Goal: Task Accomplishment & Management: Use online tool/utility

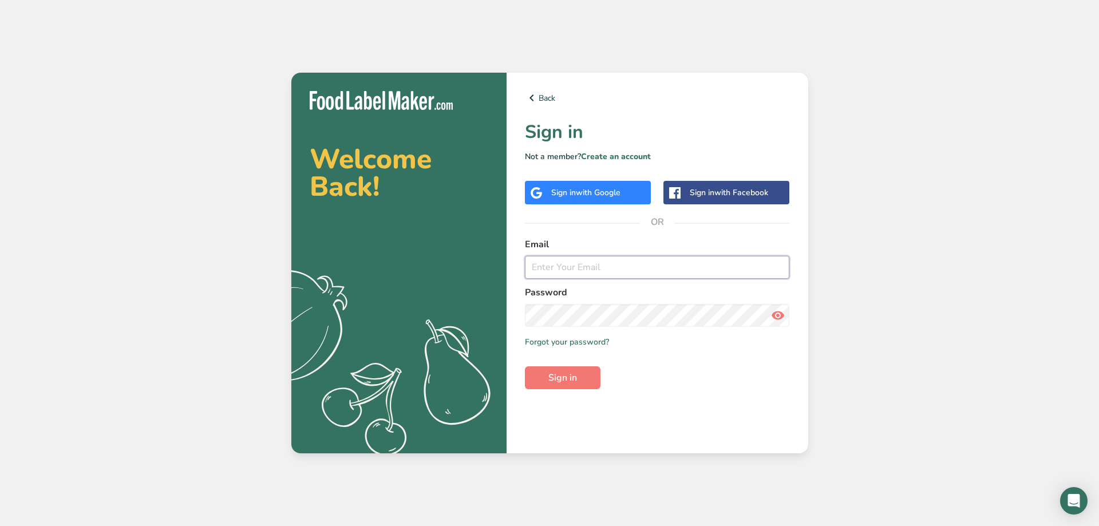
click at [596, 264] on input "email" at bounding box center [657, 267] width 265 height 23
type input "[PERSON_NAME][EMAIL_ADDRESS][PERSON_NAME][DOMAIN_NAME]"
click at [525, 366] on button "Sign in" at bounding box center [563, 377] width 76 height 23
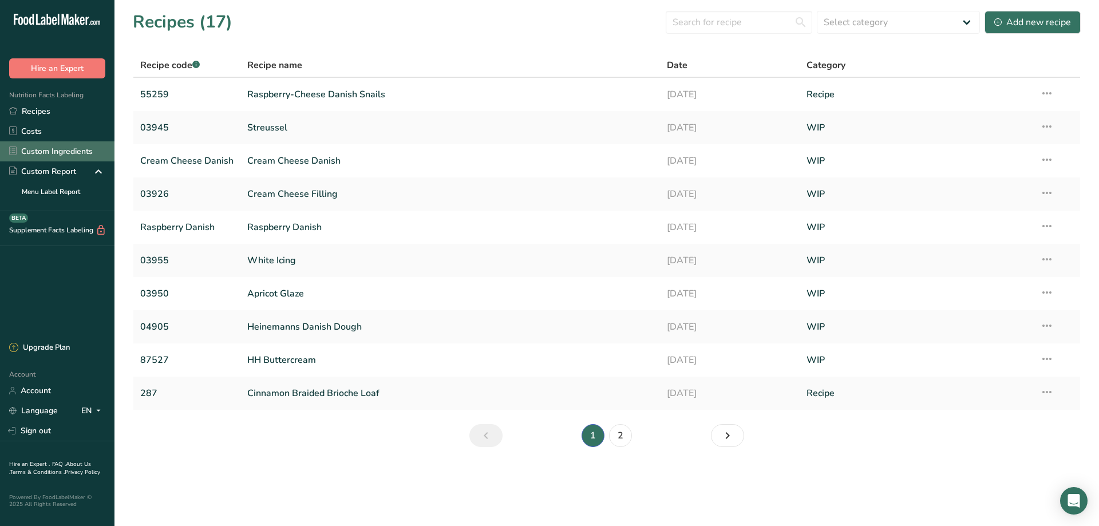
click at [58, 151] on link "Custom Ingredients" at bounding box center [57, 151] width 114 height 20
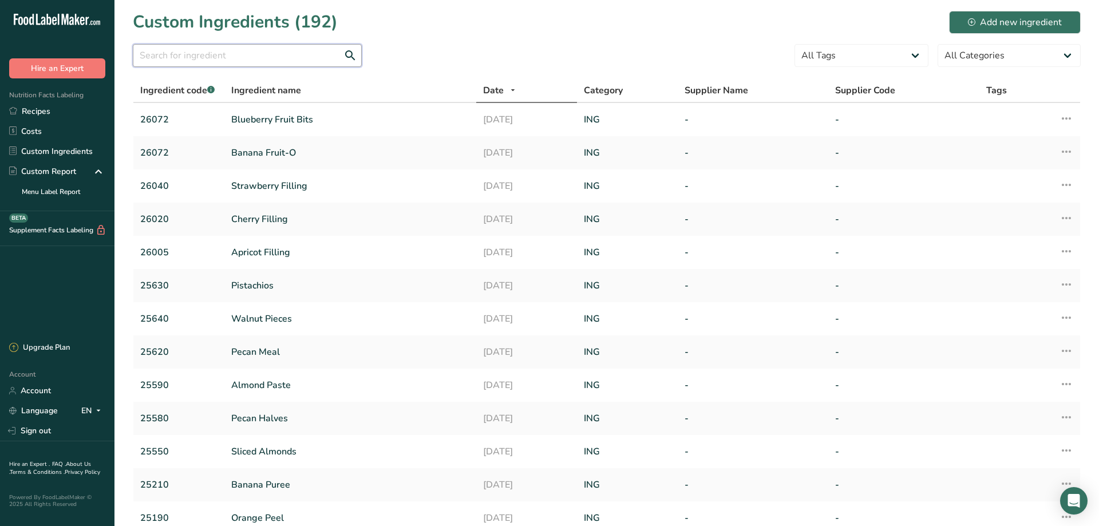
click at [176, 54] on input "text" at bounding box center [247, 55] width 229 height 23
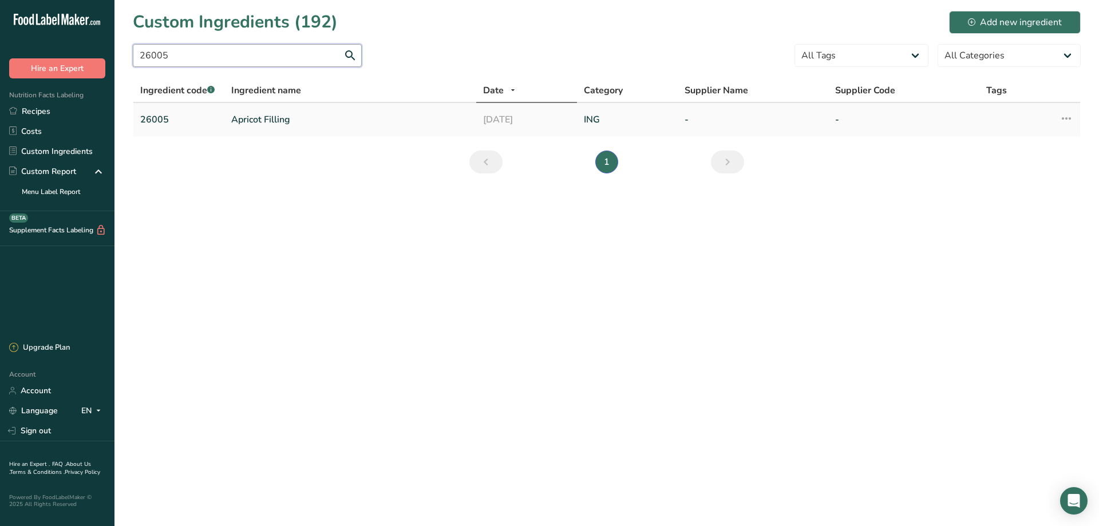
type input "26005"
click at [252, 121] on link "Apricot Filling" at bounding box center [350, 120] width 238 height 14
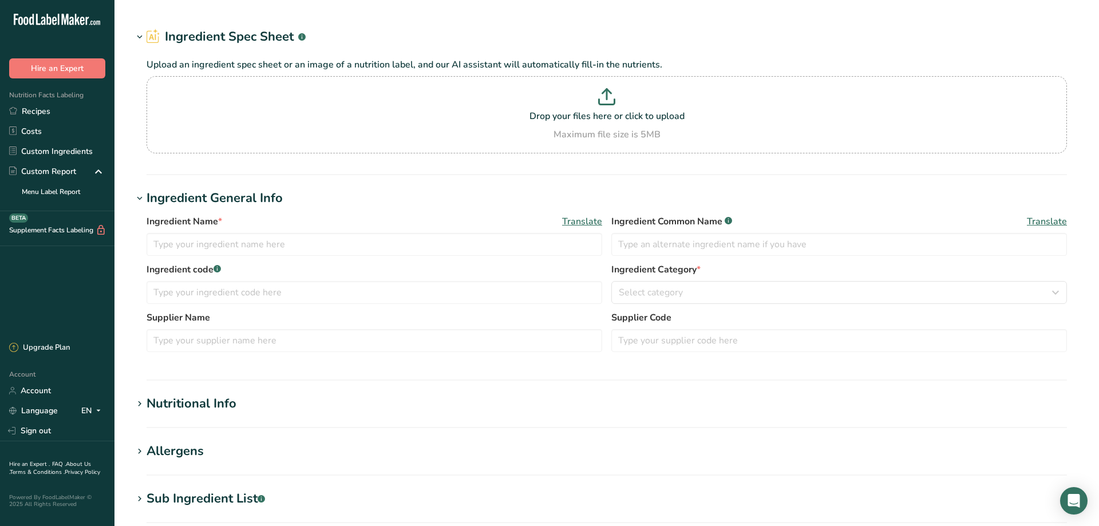
type input "Apricot Filling"
type input "26005"
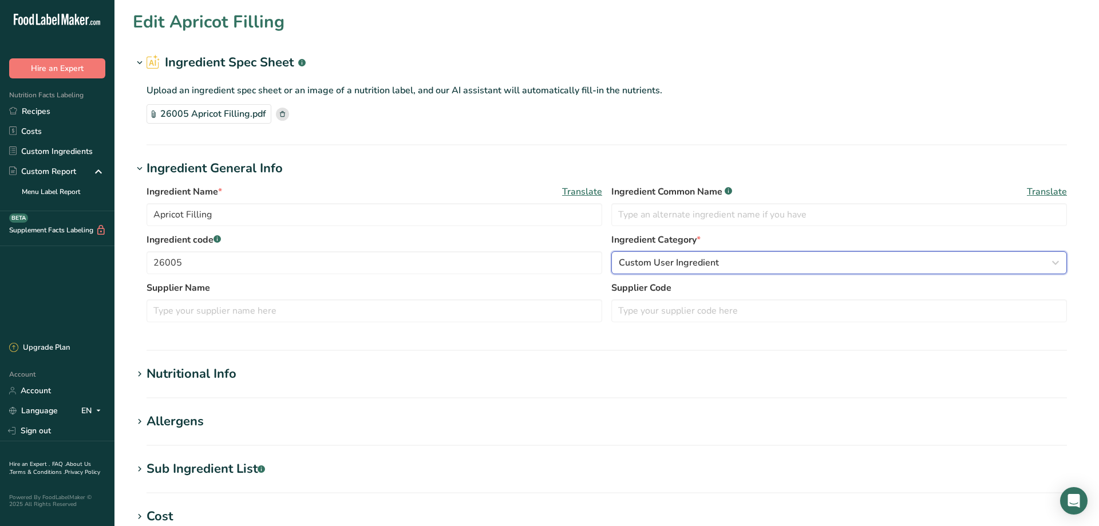
click at [694, 260] on span "Custom User Ingredient" at bounding box center [669, 263] width 100 height 14
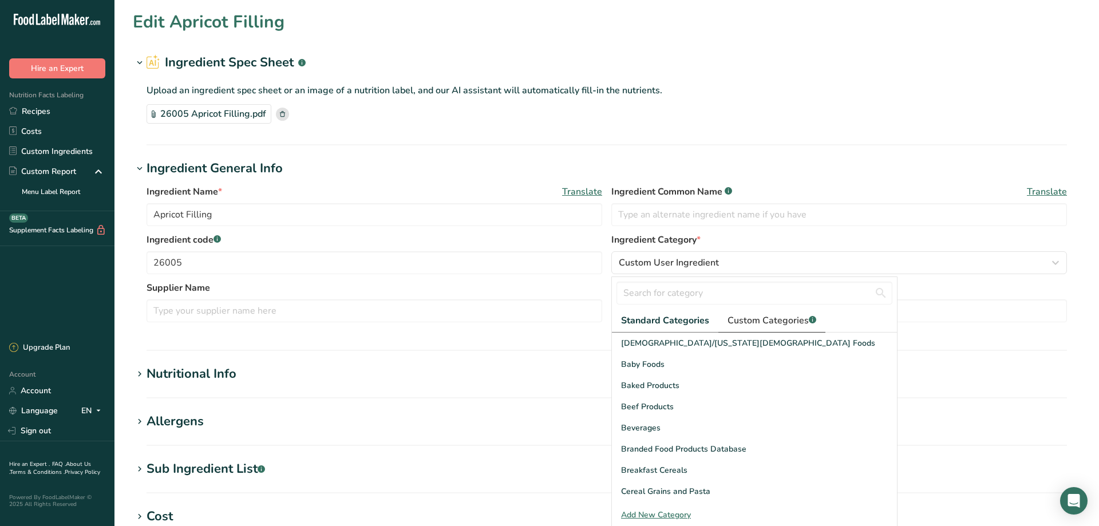
click at [781, 314] on link "Custom Categories .a-a{fill:#347362;}.b-a{fill:#fff;}" at bounding box center [771, 320] width 107 height 23
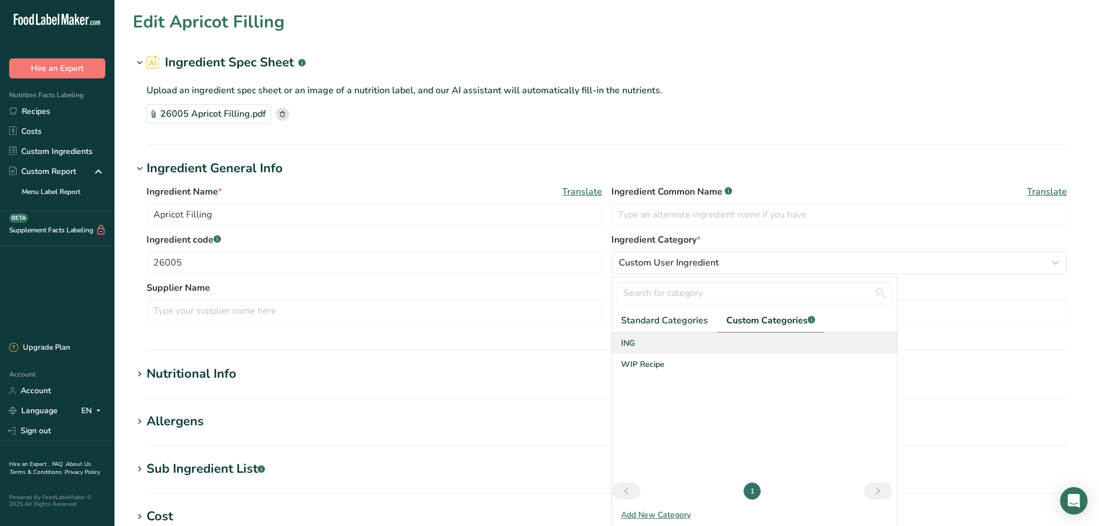
click at [628, 341] on span "ING" at bounding box center [628, 343] width 14 height 12
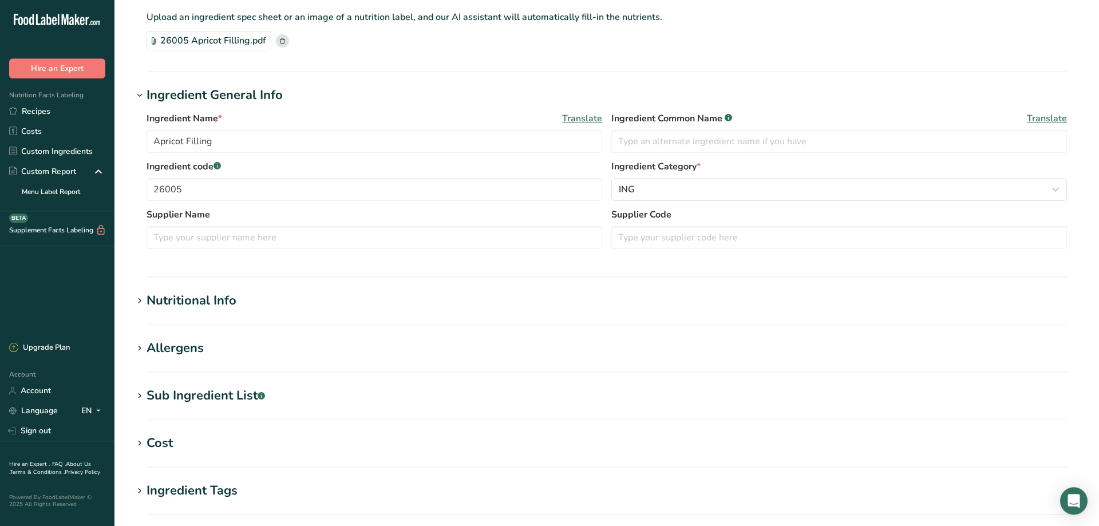
scroll to position [78, 0]
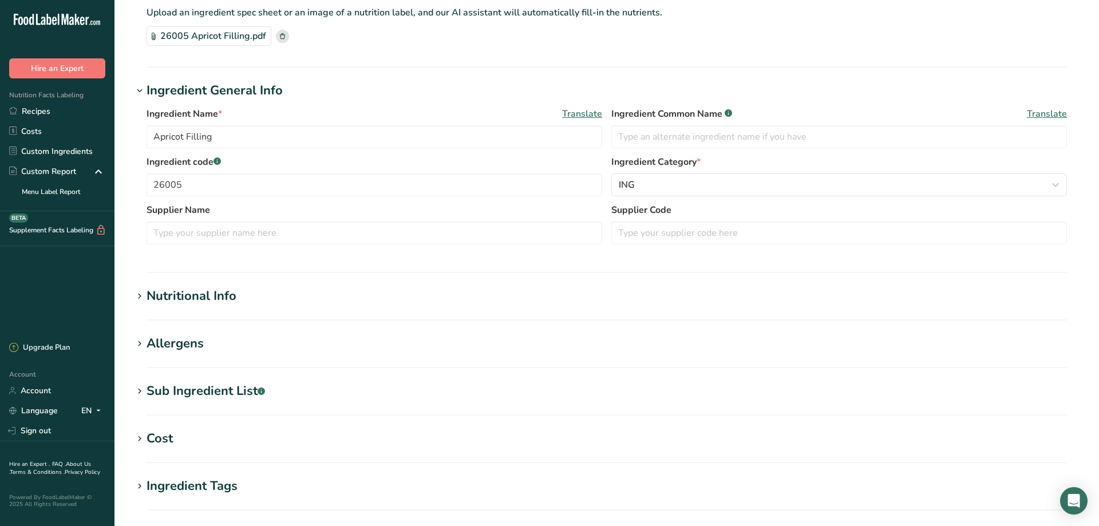
click at [141, 295] on icon at bounding box center [139, 296] width 10 height 16
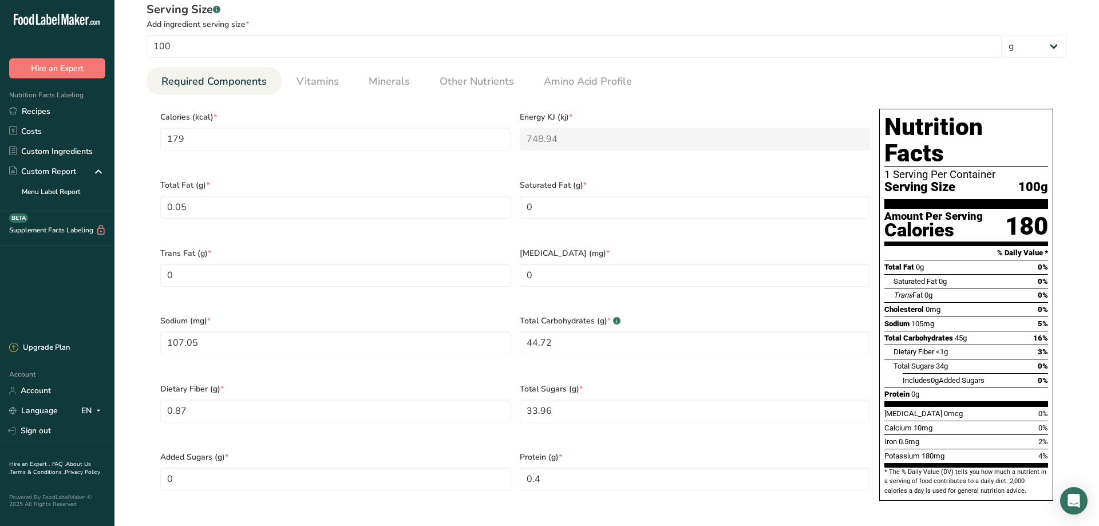
scroll to position [701, 0]
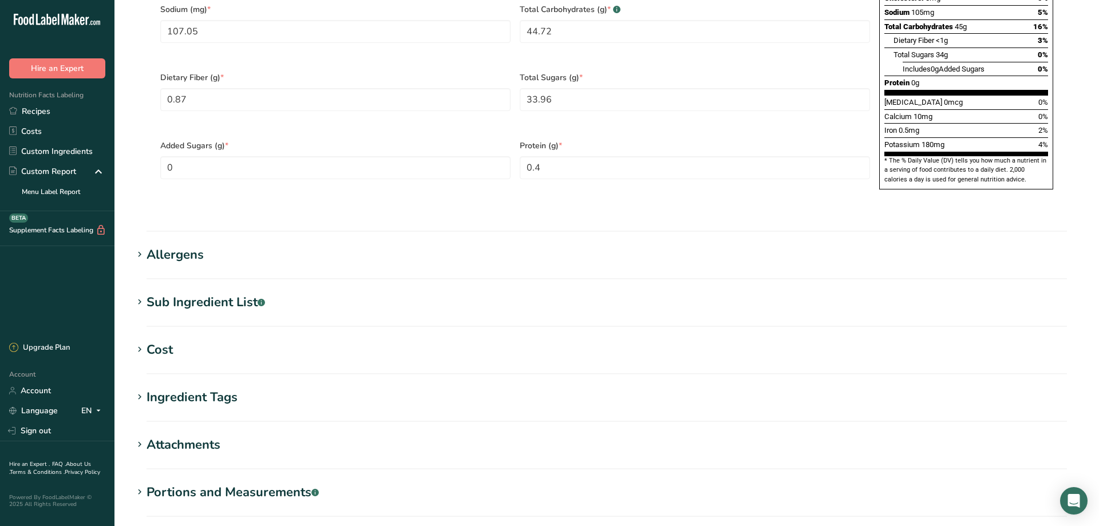
click at [141, 294] on icon at bounding box center [139, 302] width 10 height 16
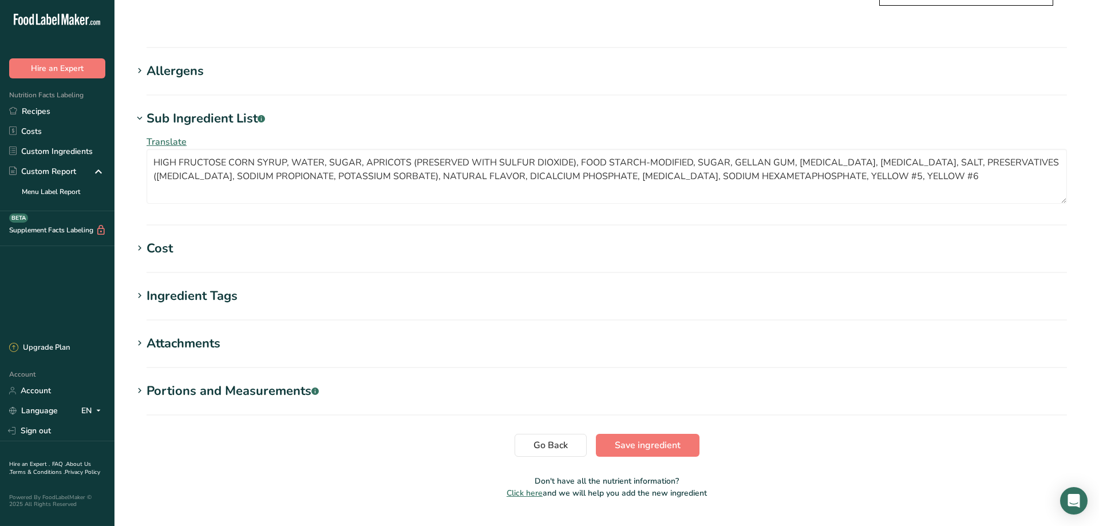
scroll to position [886, 0]
click at [645, 437] on span "Save ingredient" at bounding box center [648, 444] width 66 height 14
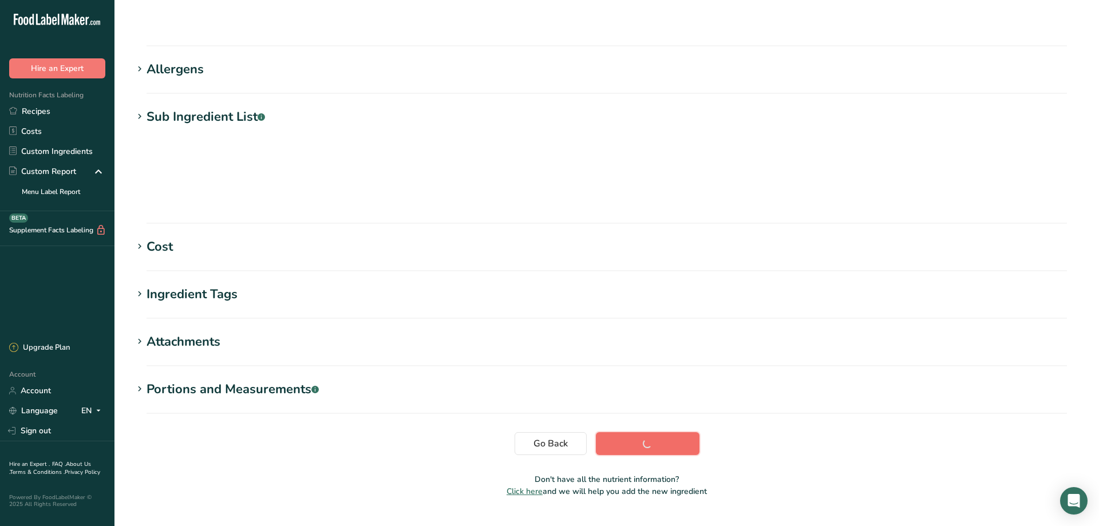
scroll to position [80, 0]
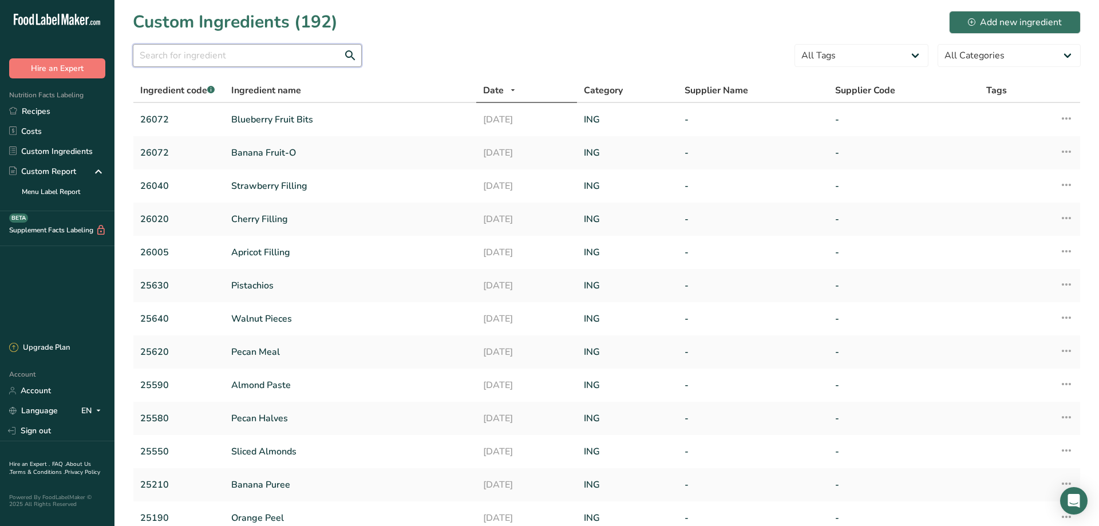
click at [216, 53] on input "text" at bounding box center [247, 55] width 229 height 23
type input "260"
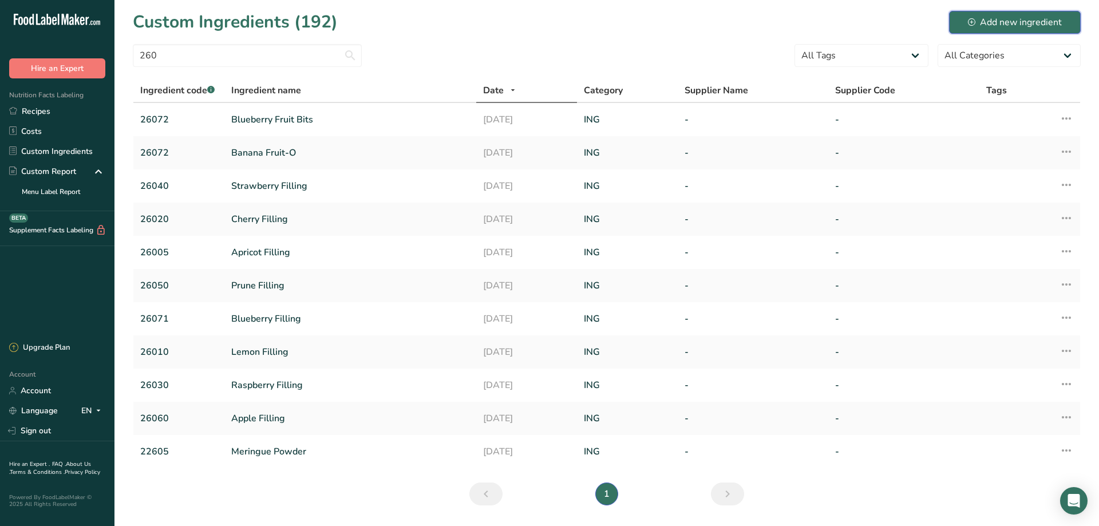
click at [1016, 27] on div "Add new ingredient" at bounding box center [1015, 22] width 94 height 14
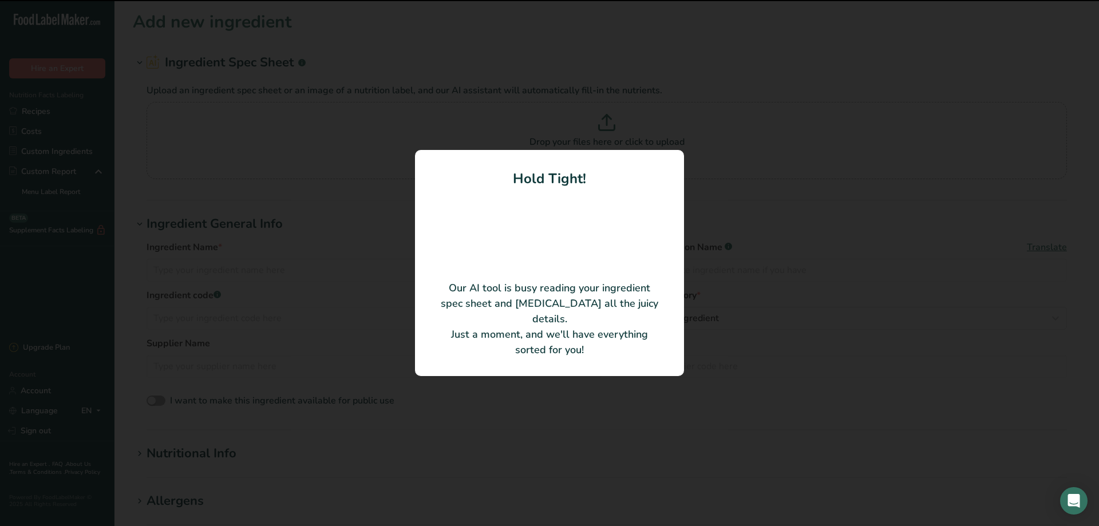
type input "Raspberry Fruit-O"
type input "26073"
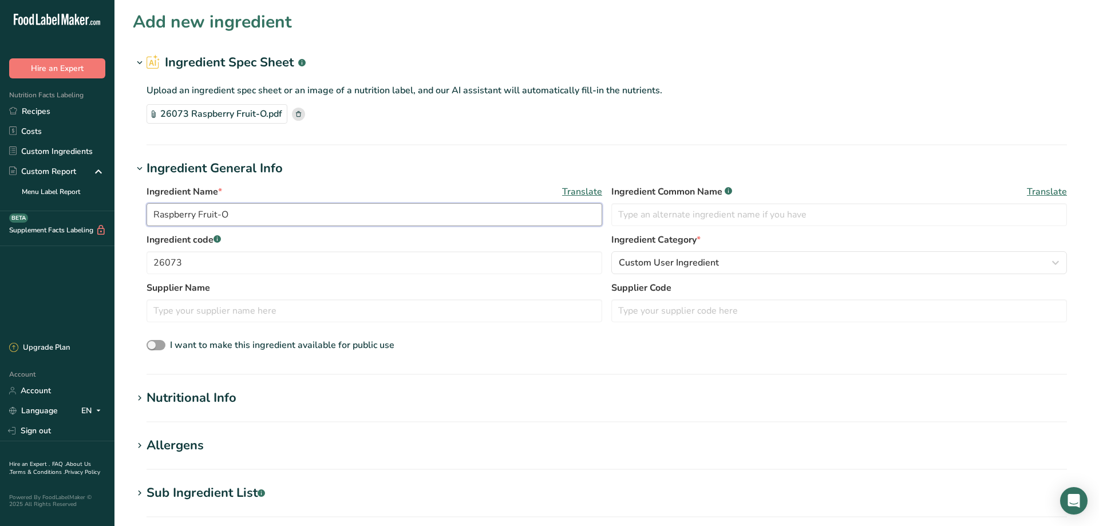
click at [254, 219] on input "Raspberry Fruit-O" at bounding box center [375, 214] width 456 height 23
click at [669, 262] on span "Custom User Ingredient" at bounding box center [669, 263] width 100 height 14
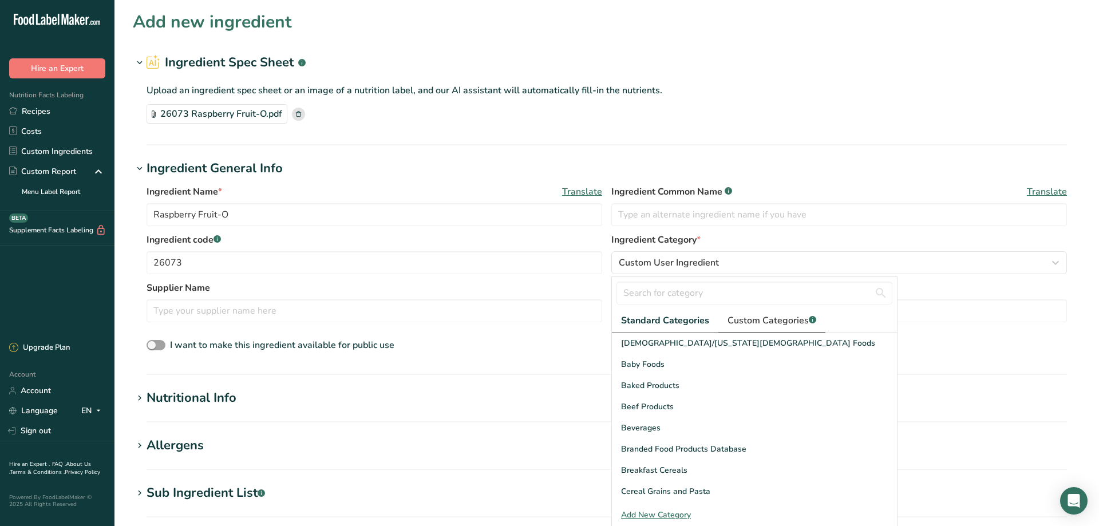
click at [751, 317] on span "Custom Categories .a-a{fill:#347362;}.b-a{fill:#fff;}" at bounding box center [771, 321] width 89 height 14
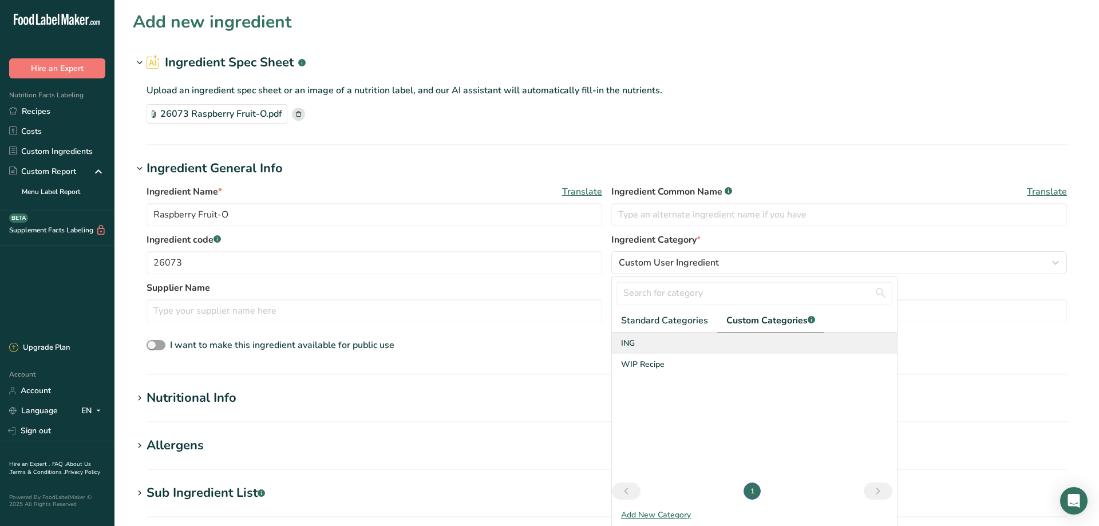
click at [647, 348] on div "ING" at bounding box center [754, 343] width 285 height 21
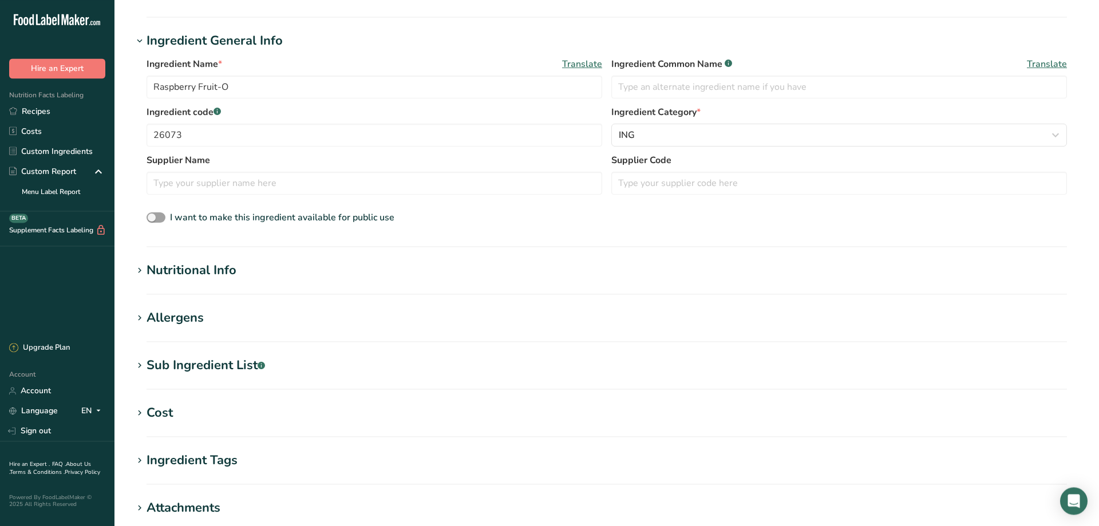
scroll to position [156, 0]
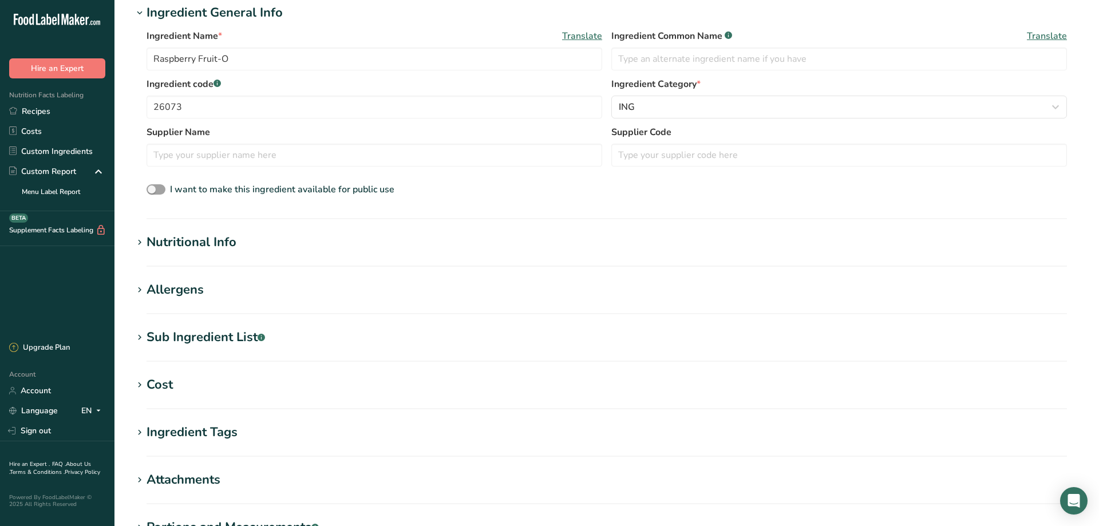
click at [139, 239] on icon at bounding box center [139, 243] width 10 height 16
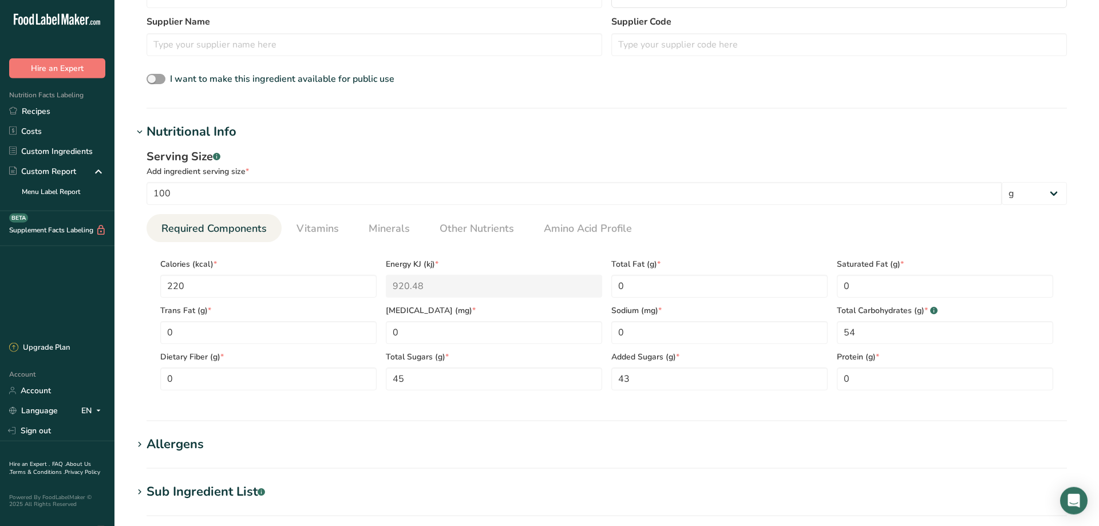
scroll to position [311, 0]
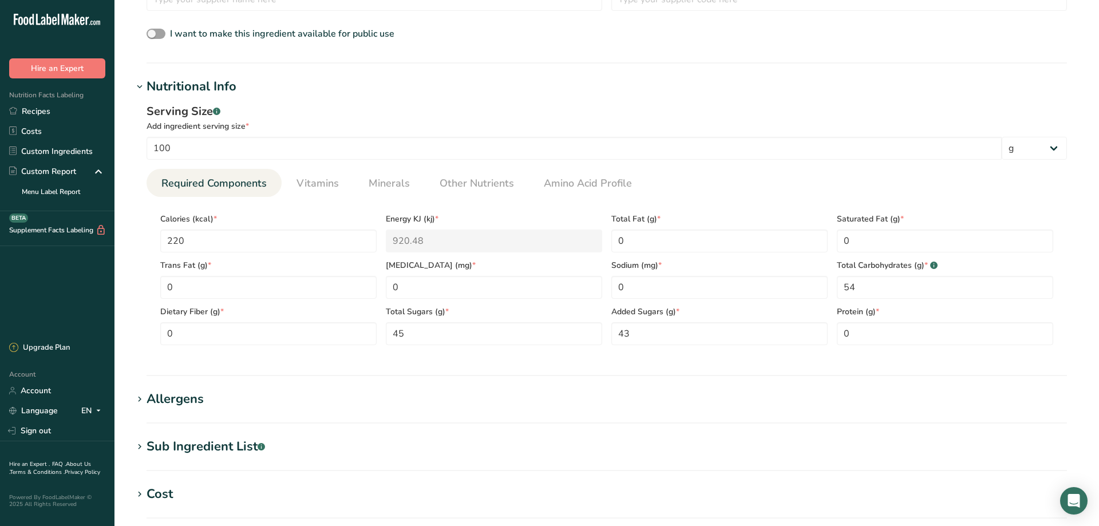
click at [141, 445] on icon at bounding box center [139, 447] width 10 height 16
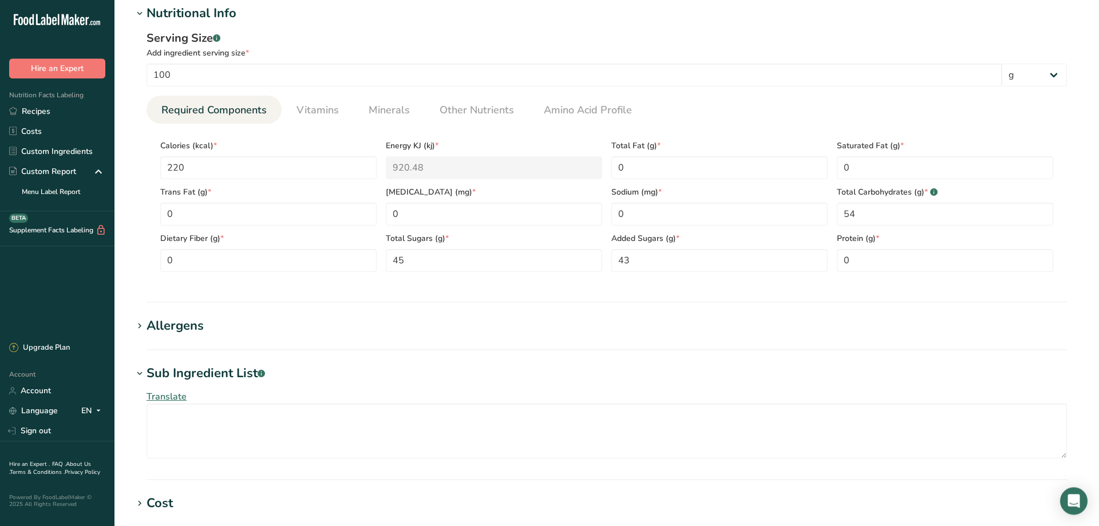
scroll to position [389, 0]
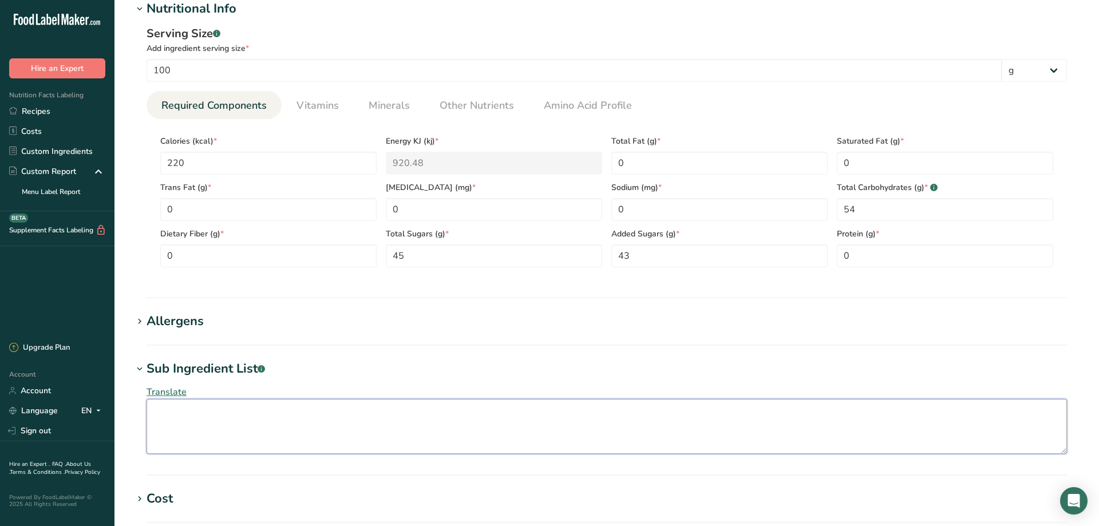
click at [169, 408] on textarea at bounding box center [607, 426] width 920 height 55
paste textarea "HIGH FRUCTOSE CORN SYRUP, RASPBERRIES, SUGAR, CORN STARCH, [MEDICAL_DATA], WATE…"
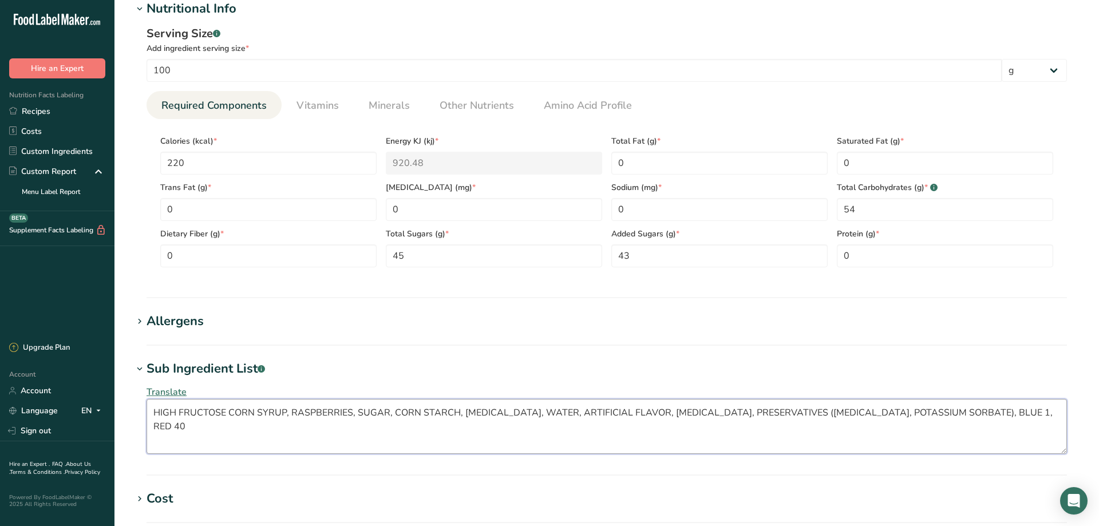
type textarea "HIGH FRUCTOSE CORN SYRUP, RASPBERRIES, SUGAR, CORN STARCH, [MEDICAL_DATA], WATE…"
click at [168, 321] on div "Allergens" at bounding box center [175, 321] width 57 height 19
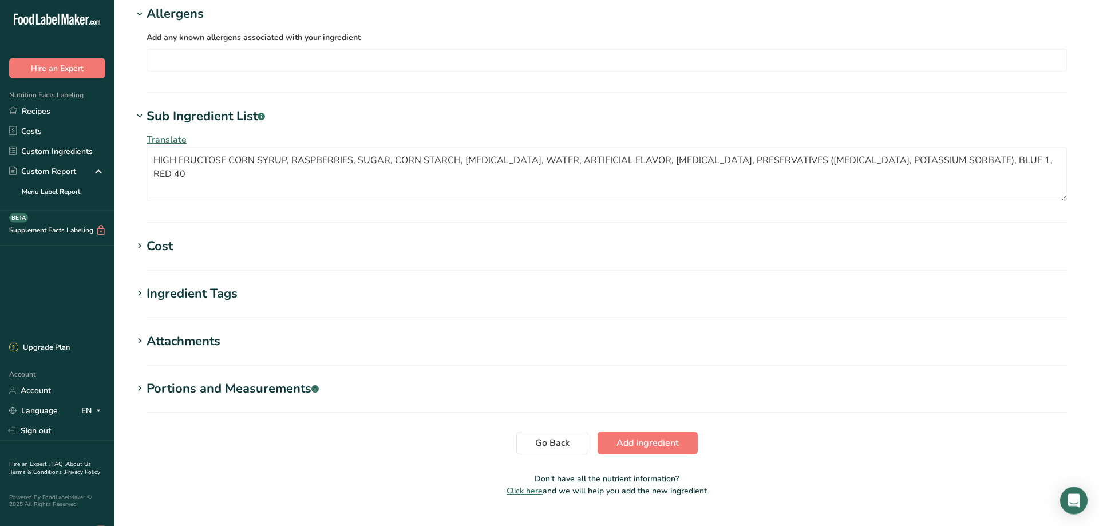
scroll to position [701, 0]
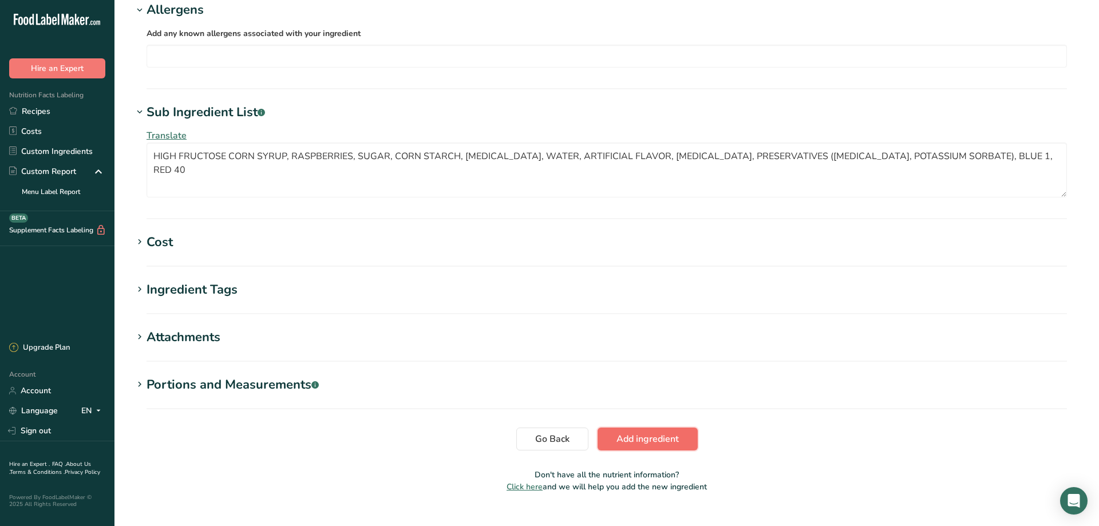
click at [646, 442] on span "Add ingredient" at bounding box center [647, 439] width 62 height 14
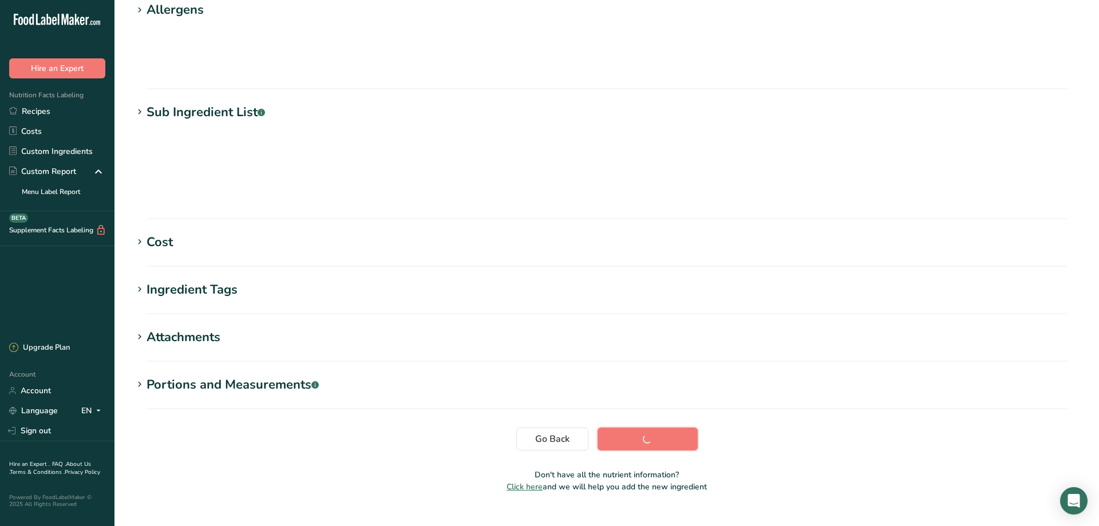
scroll to position [80, 0]
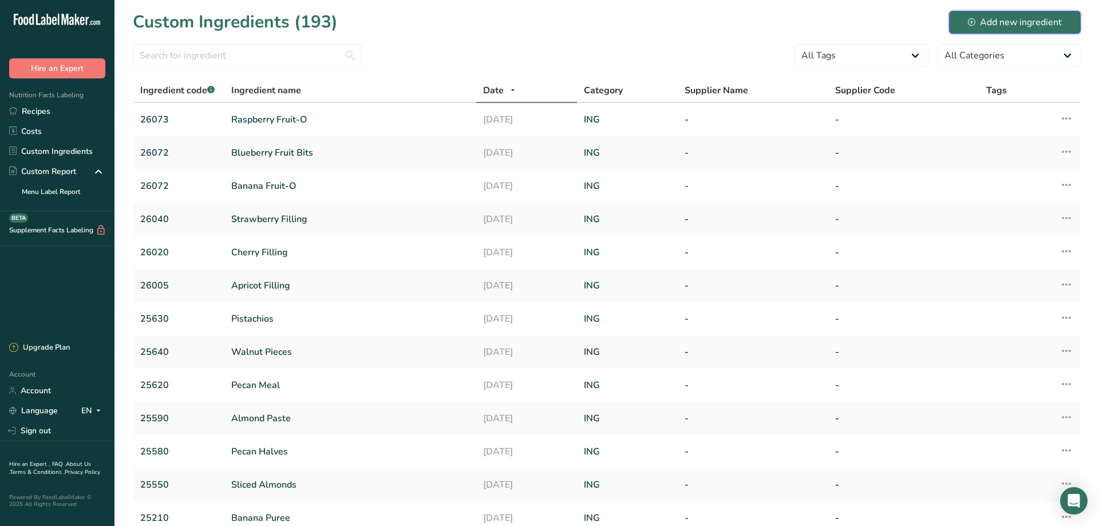
click at [1000, 18] on div "Add new ingredient" at bounding box center [1015, 22] width 94 height 14
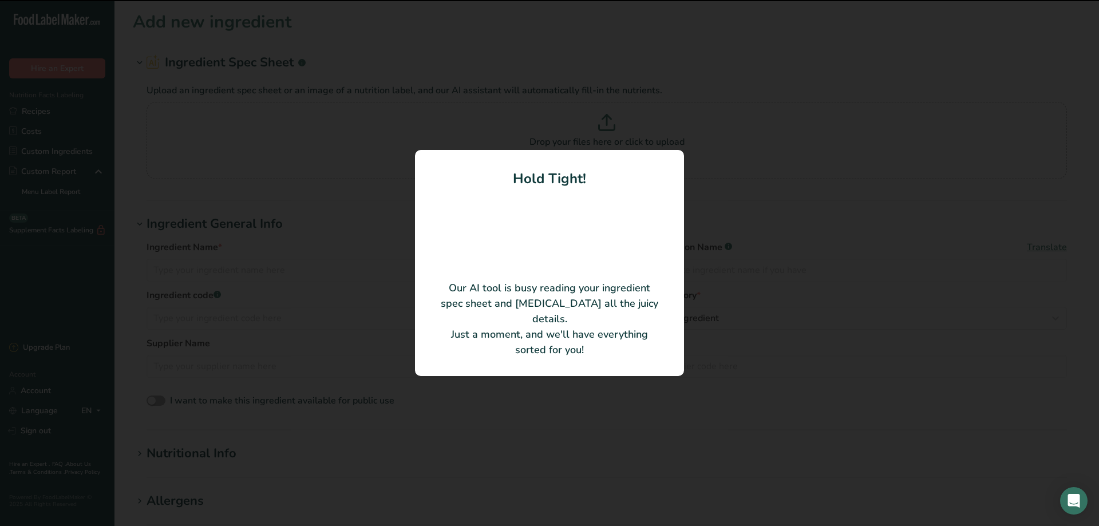
type input "Lemon Fruit-O"
type input "26074"
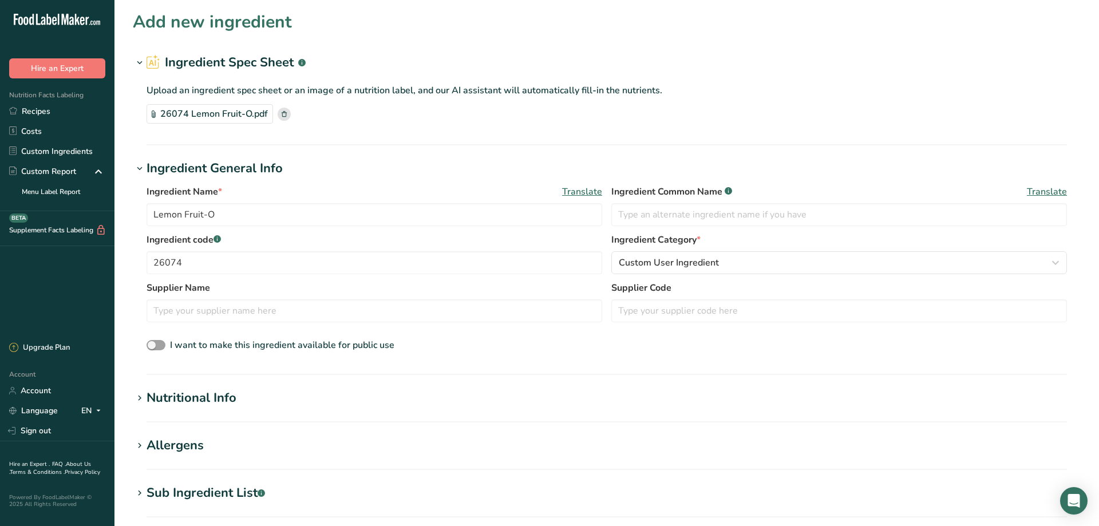
click at [363, 130] on div "Upload an ingredient spec sheet or an image of a nutrition label, and our AI as…" at bounding box center [607, 101] width 948 height 58
click at [674, 259] on span "Custom User Ingredient" at bounding box center [669, 263] width 100 height 14
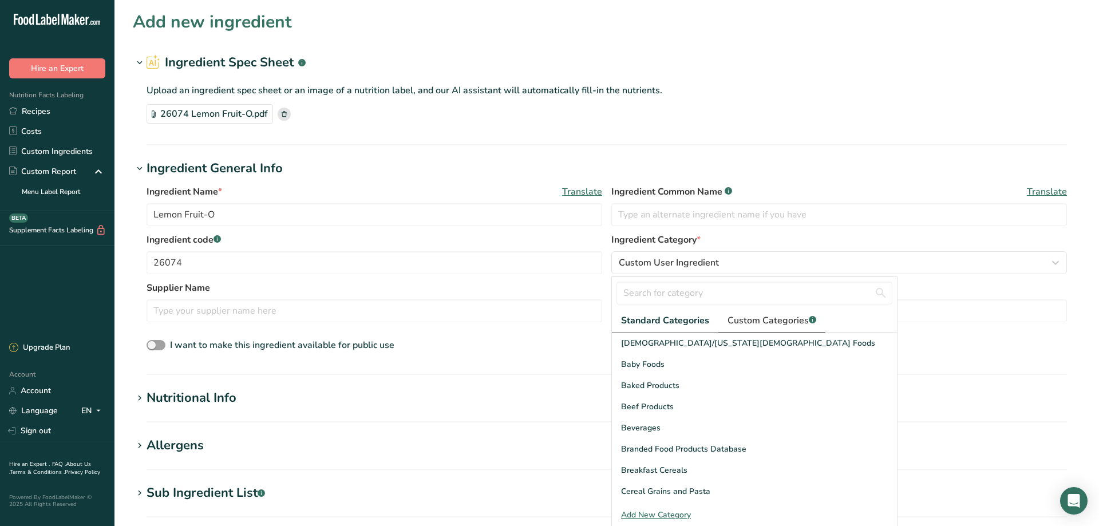
click at [771, 321] on span "Custom Categories .a-a{fill:#347362;}.b-a{fill:#fff;}" at bounding box center [771, 321] width 89 height 14
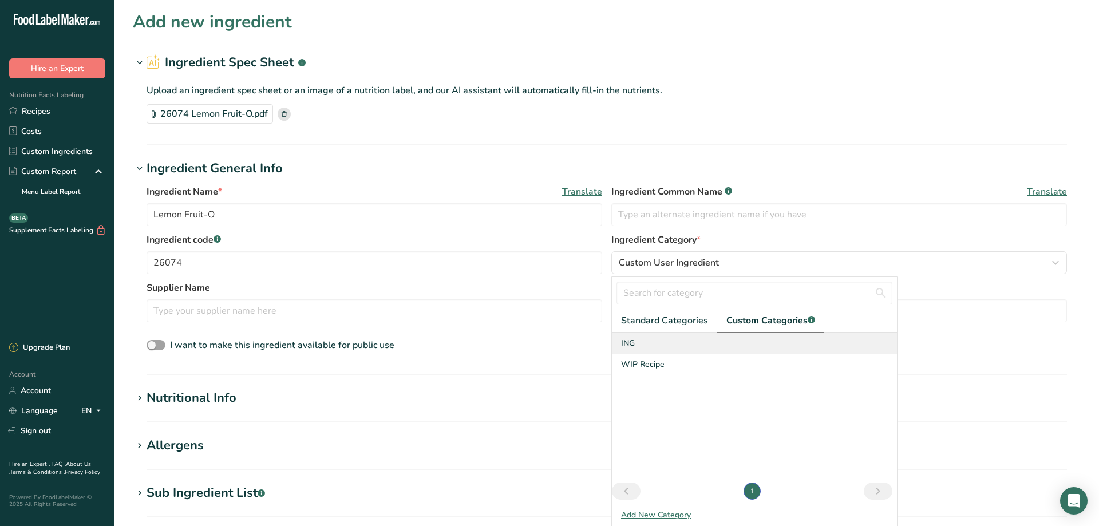
click at [642, 347] on div "ING" at bounding box center [754, 343] width 285 height 21
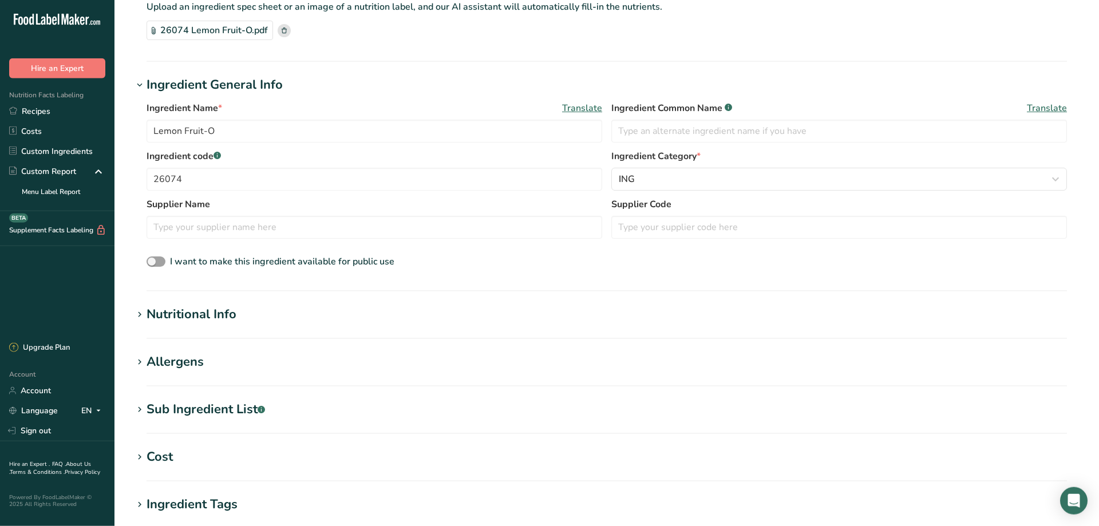
scroll to position [156, 0]
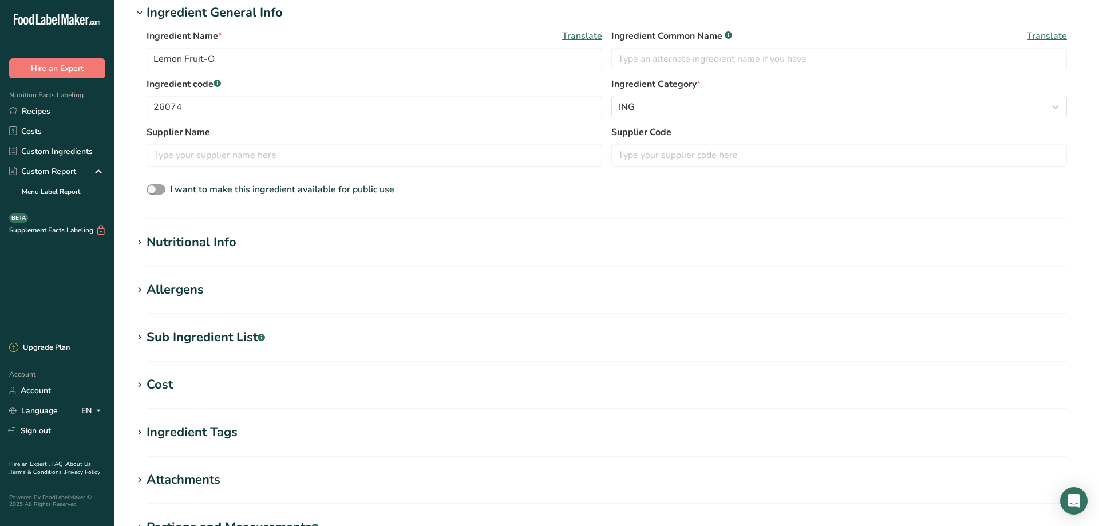
click at [140, 243] on icon at bounding box center [139, 243] width 10 height 16
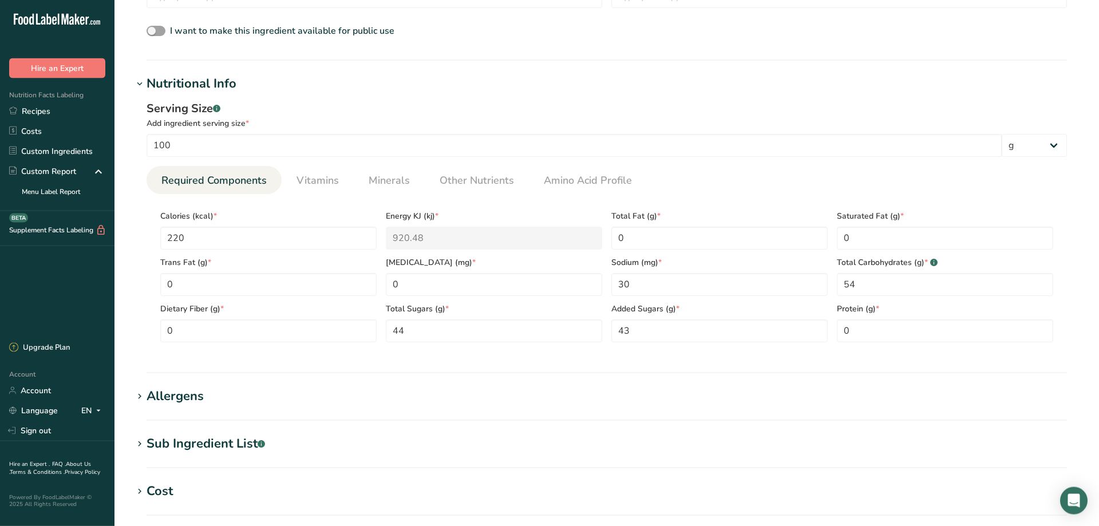
scroll to position [467, 0]
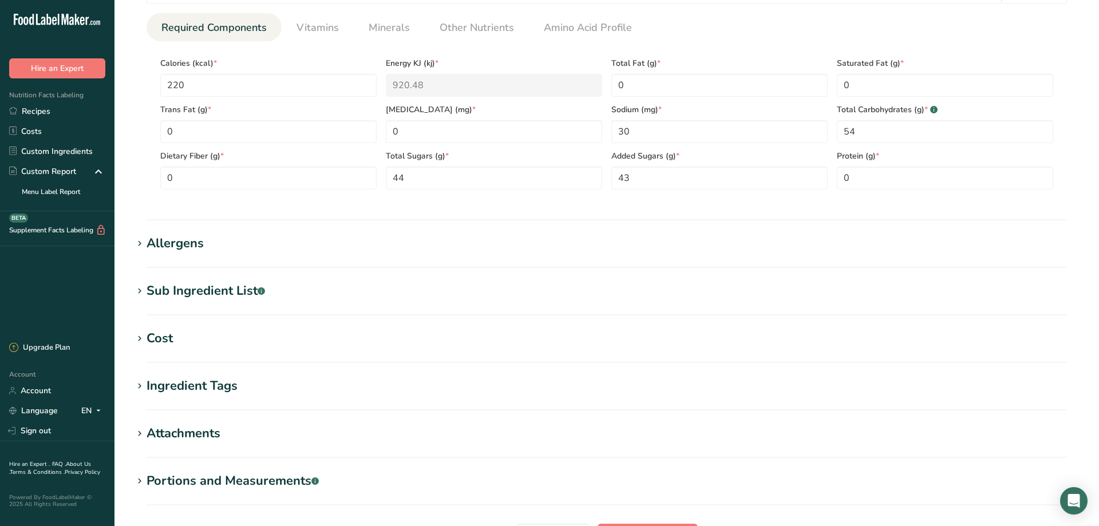
click at [139, 293] on icon at bounding box center [139, 291] width 10 height 16
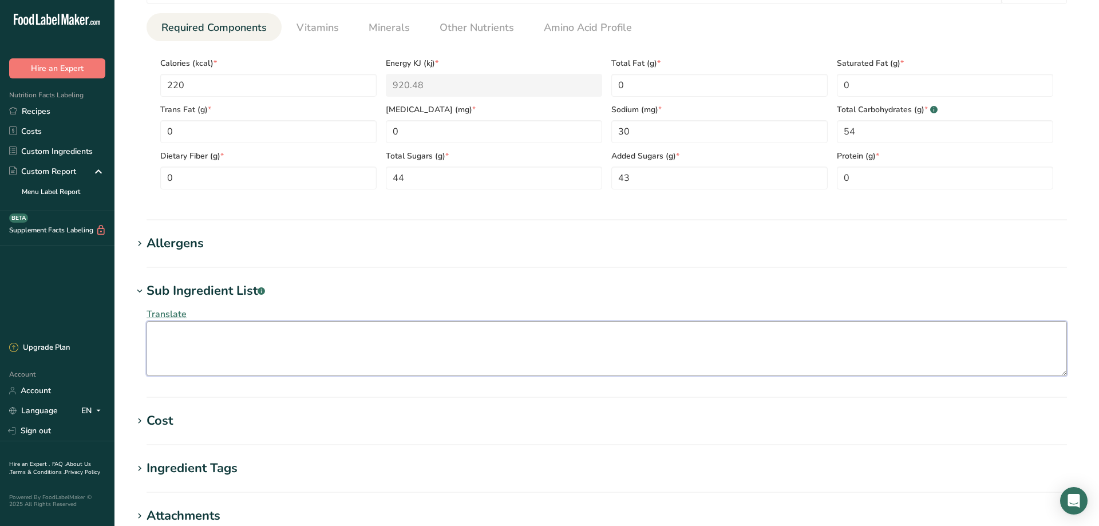
click at [175, 327] on textarea at bounding box center [607, 348] width 920 height 55
paste textarea "HIGH FRUCTOSE CORN SYRUP, LEMON PEEL (LEMON PEEL, WATER AND [MEDICAL_DATA]), CO…"
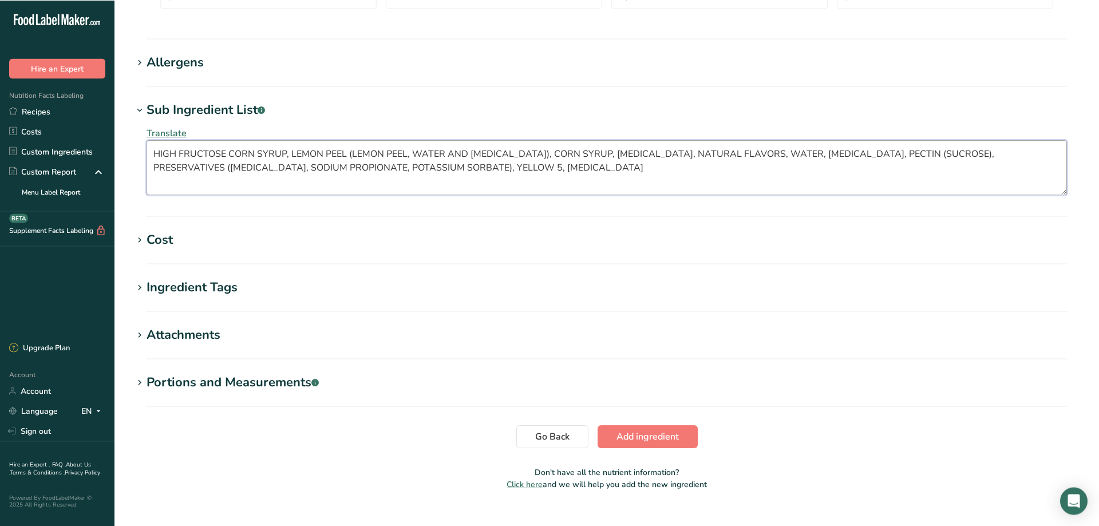
scroll to position [667, 0]
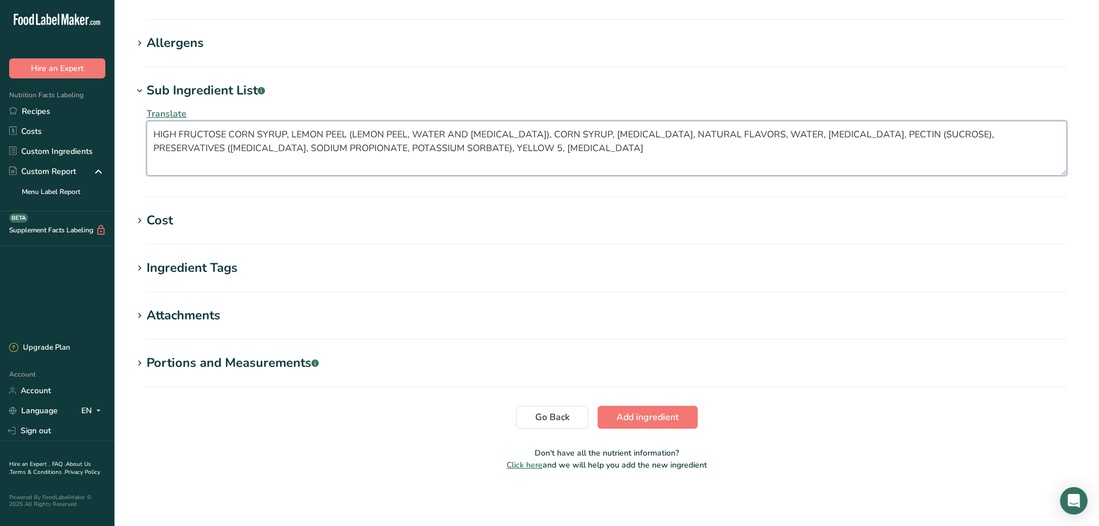
type textarea "HIGH FRUCTOSE CORN SYRUP, LEMON PEEL (LEMON PEEL, WATER AND [MEDICAL_DATA]), CO…"
click at [139, 43] on icon at bounding box center [139, 43] width 10 height 16
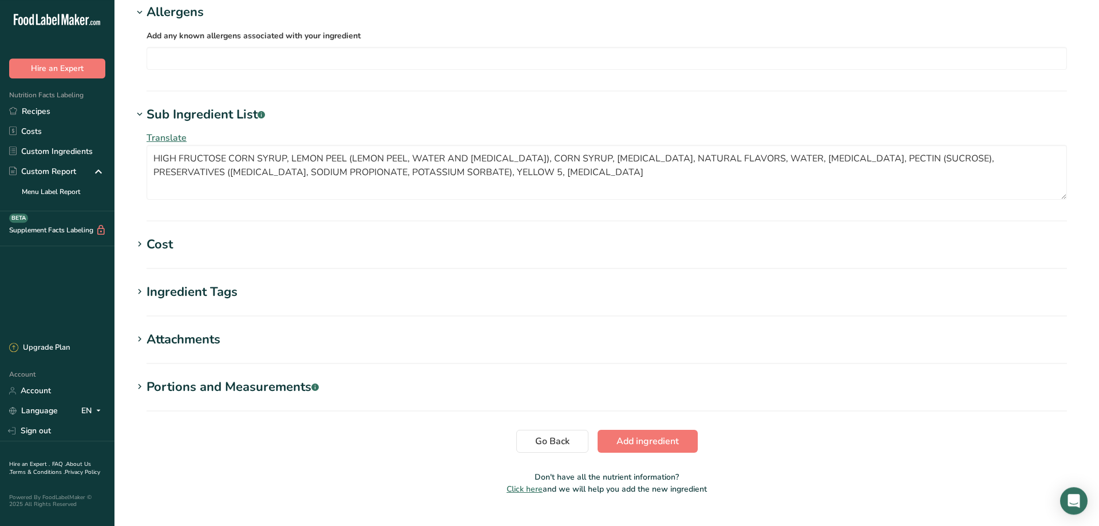
scroll to position [722, 0]
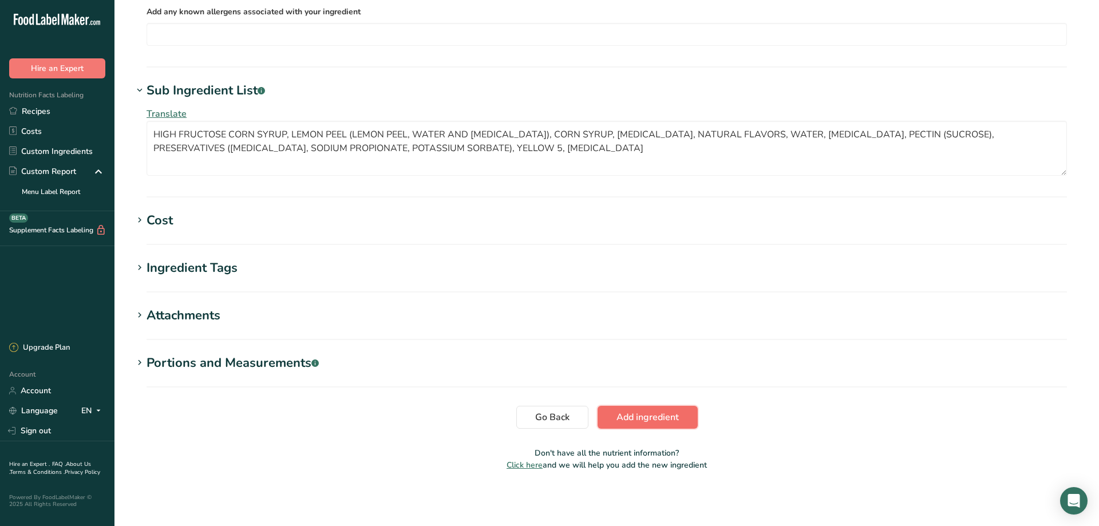
click at [644, 418] on span "Add ingredient" at bounding box center [647, 417] width 62 height 14
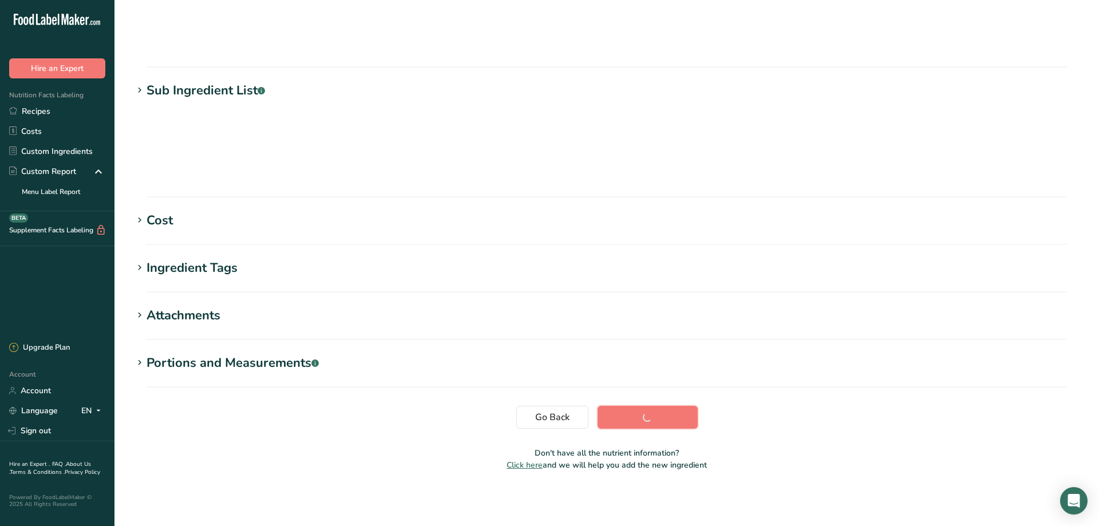
scroll to position [80, 0]
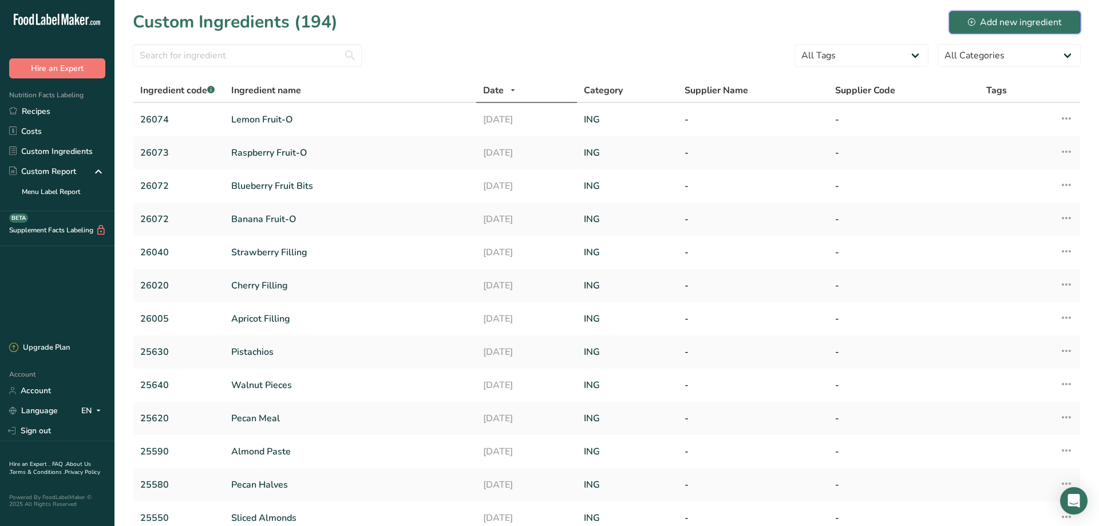
click at [1020, 21] on div "Add new ingredient" at bounding box center [1015, 22] width 94 height 14
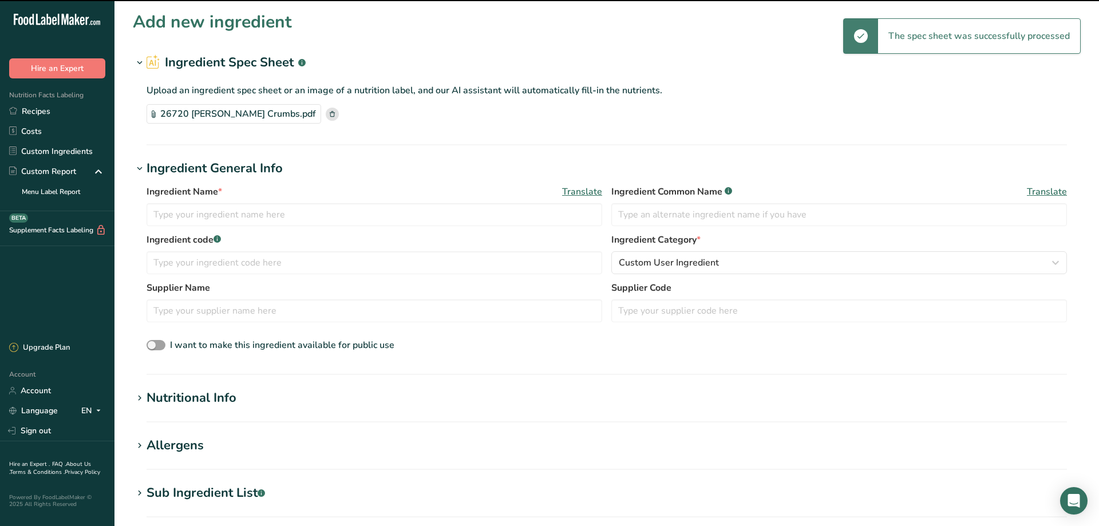
type input "[PERSON_NAME] Crumbs"
type input "26720"
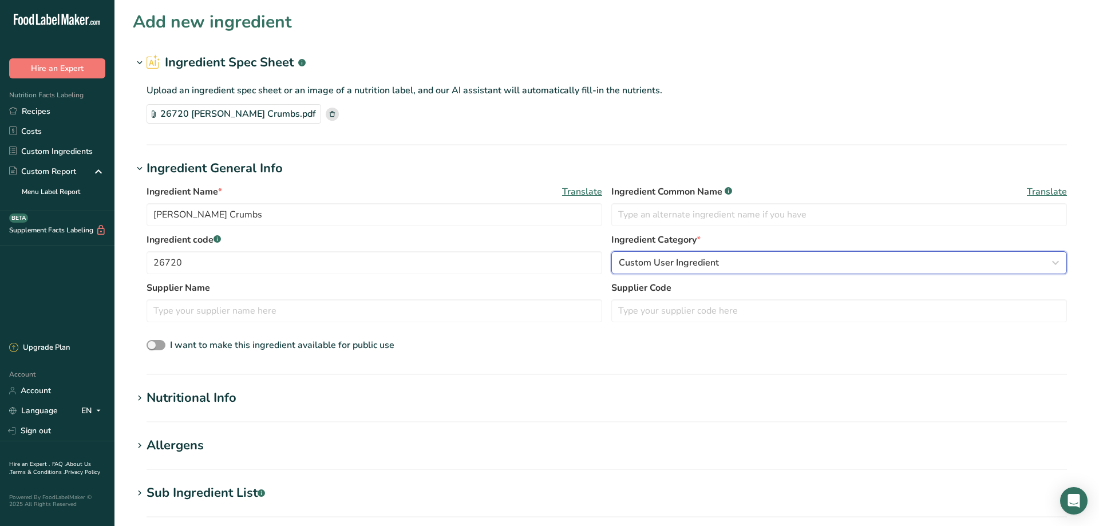
click at [681, 262] on span "Custom User Ingredient" at bounding box center [669, 263] width 100 height 14
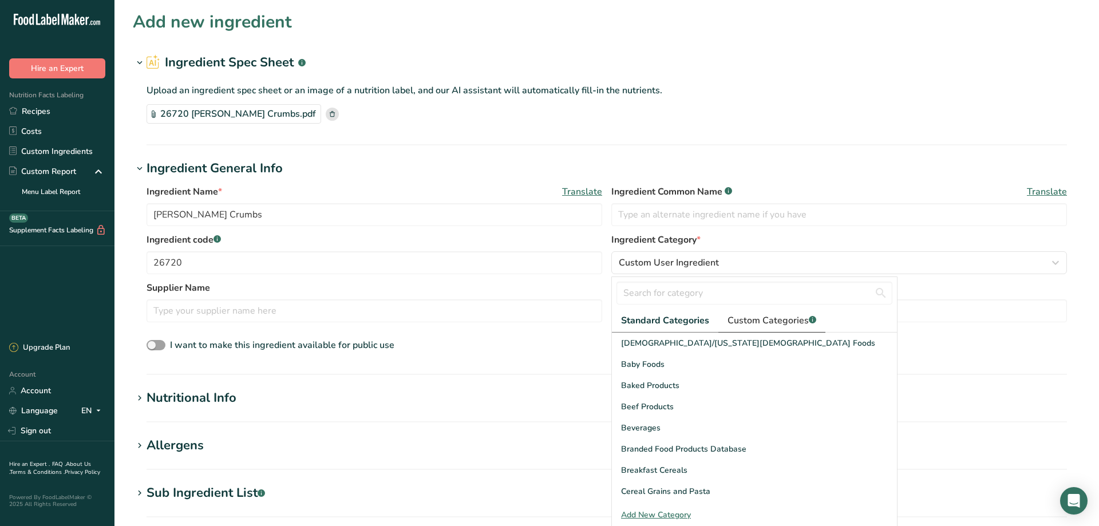
click at [761, 319] on span "Custom Categories .a-a{fill:#347362;}.b-a{fill:#fff;}" at bounding box center [771, 321] width 89 height 14
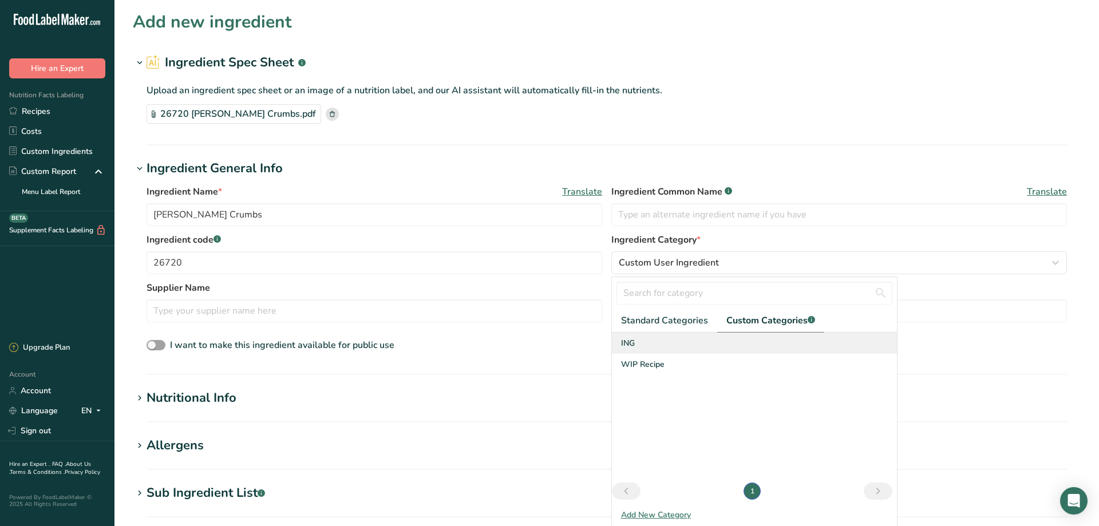
click at [635, 343] on span "ING" at bounding box center [628, 343] width 14 height 12
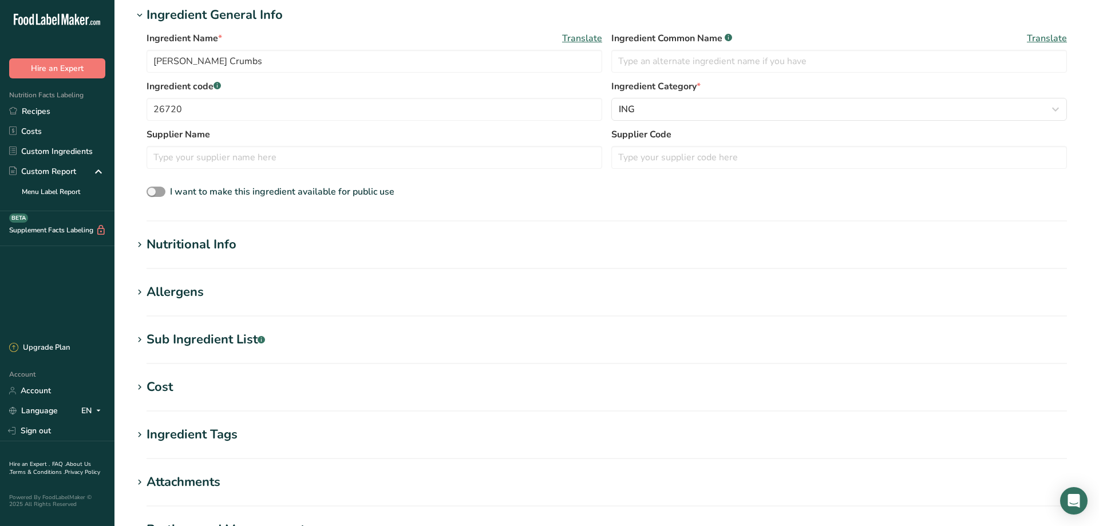
scroll to position [156, 0]
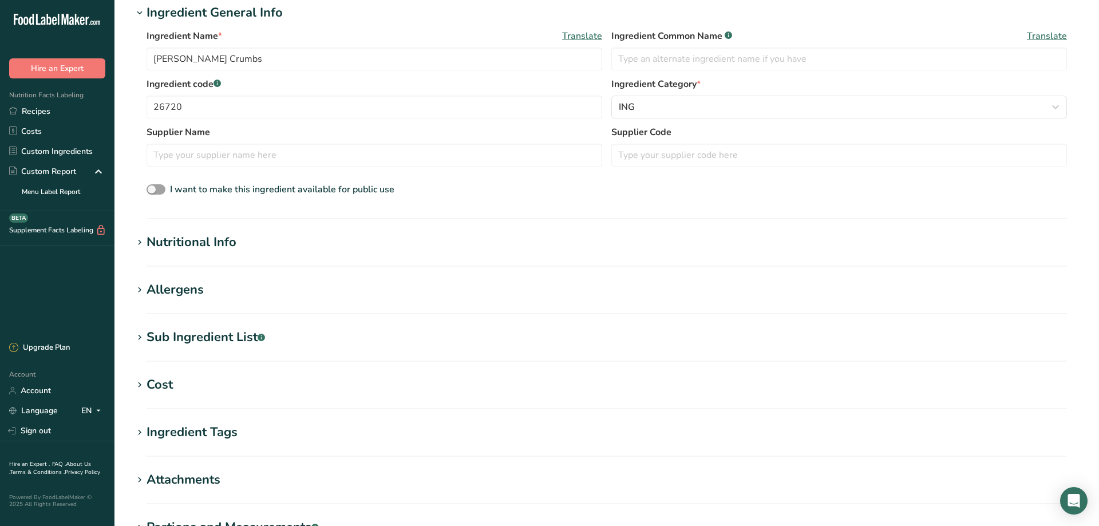
click at [141, 242] on icon at bounding box center [139, 243] width 10 height 16
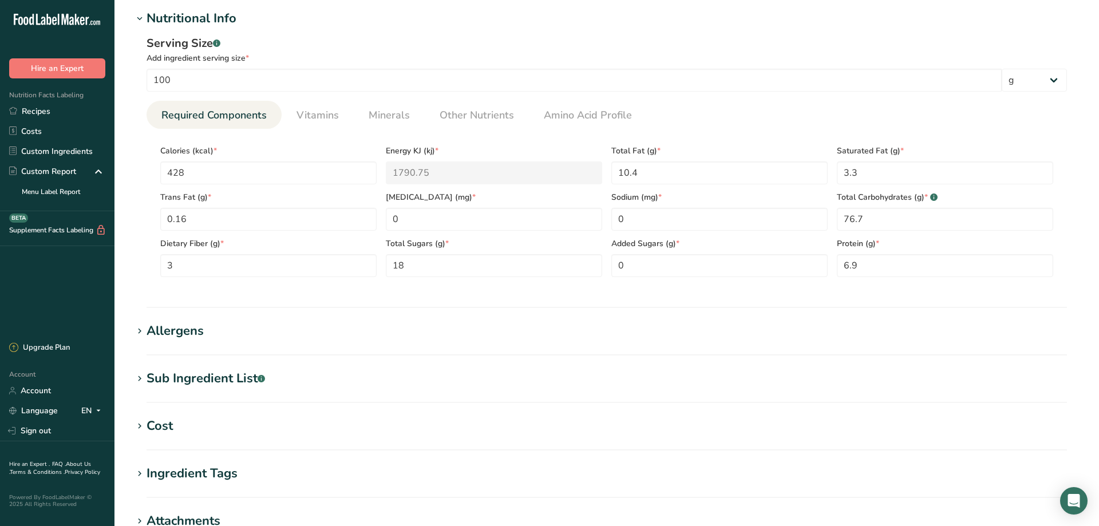
scroll to position [467, 0]
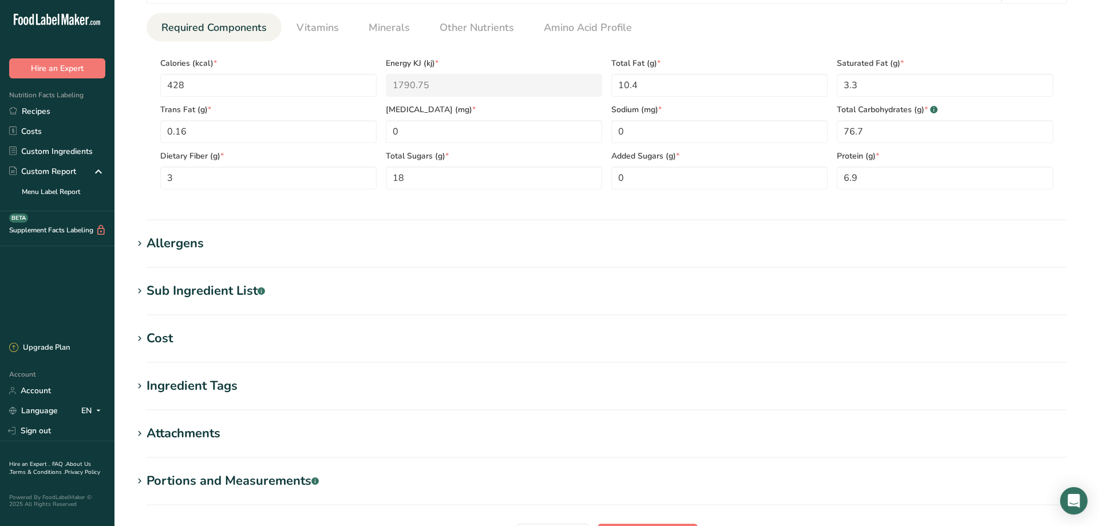
click at [139, 245] on icon at bounding box center [139, 244] width 10 height 16
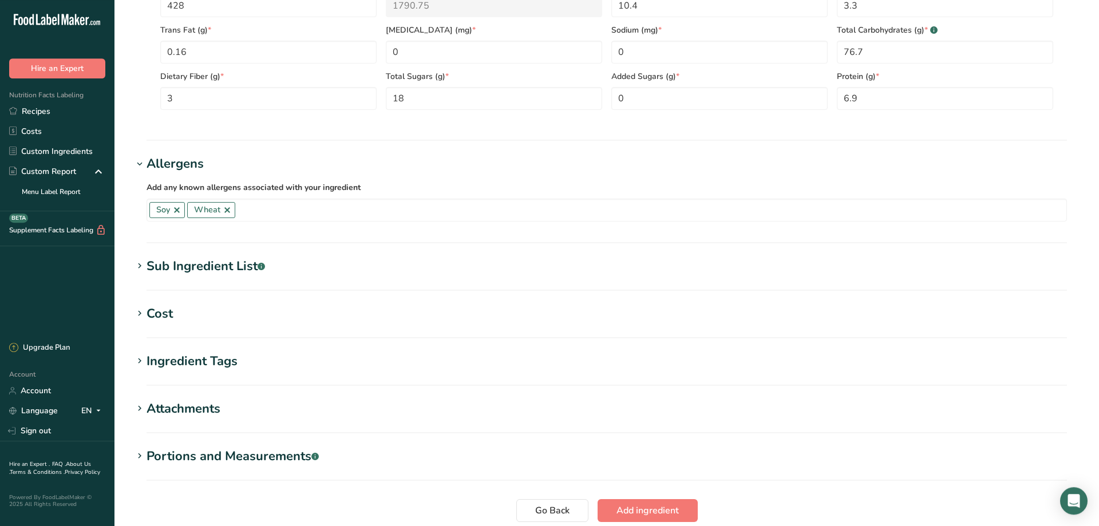
scroll to position [545, 0]
click at [141, 268] on icon at bounding box center [139, 268] width 10 height 16
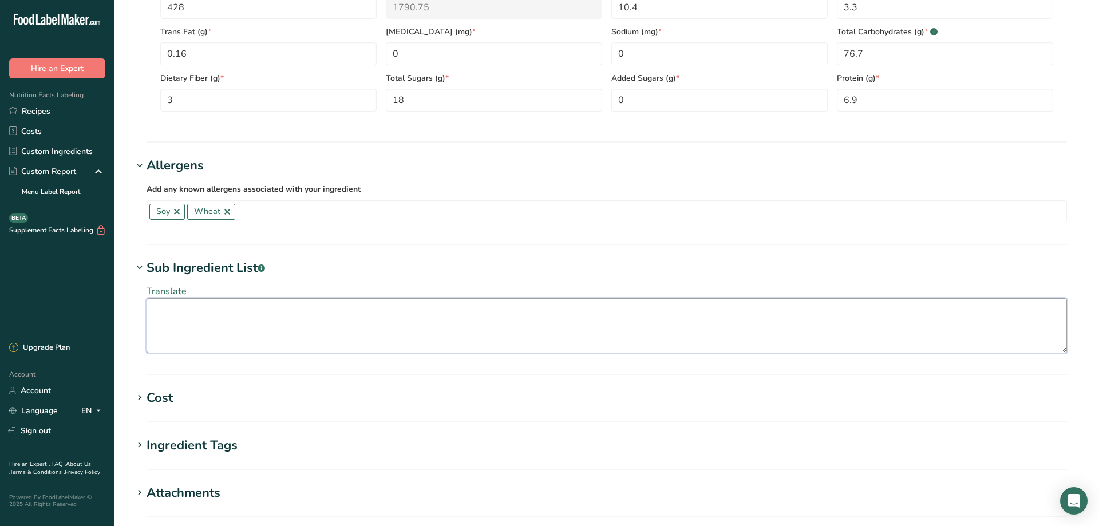
click at [175, 312] on textarea at bounding box center [607, 325] width 920 height 55
paste textarea "WHOLE WHEAT FLOUR, ENRICHED FLOUR (WHEAT FLOUR, [MEDICAL_DATA], REDUCED IRON, […"
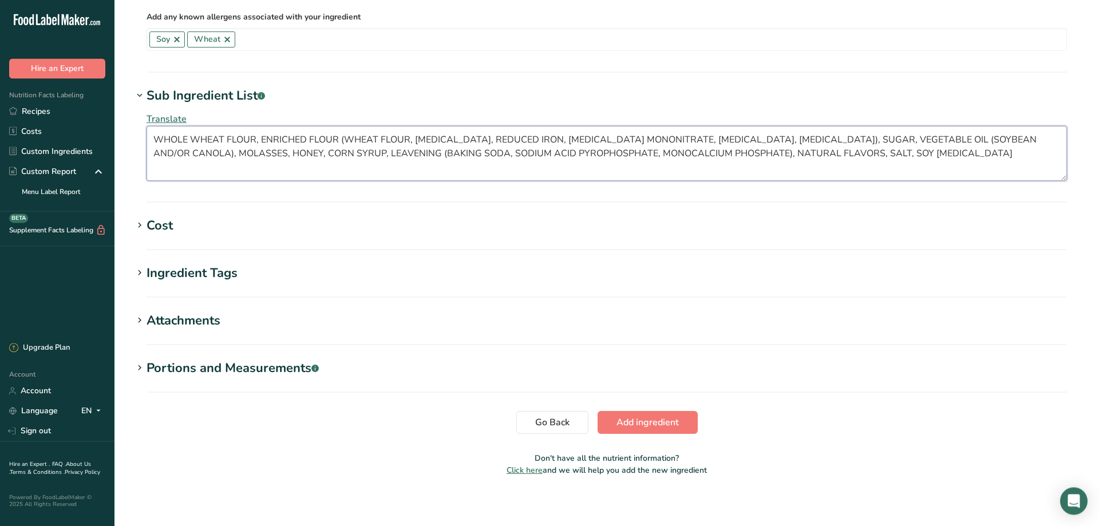
scroll to position [722, 0]
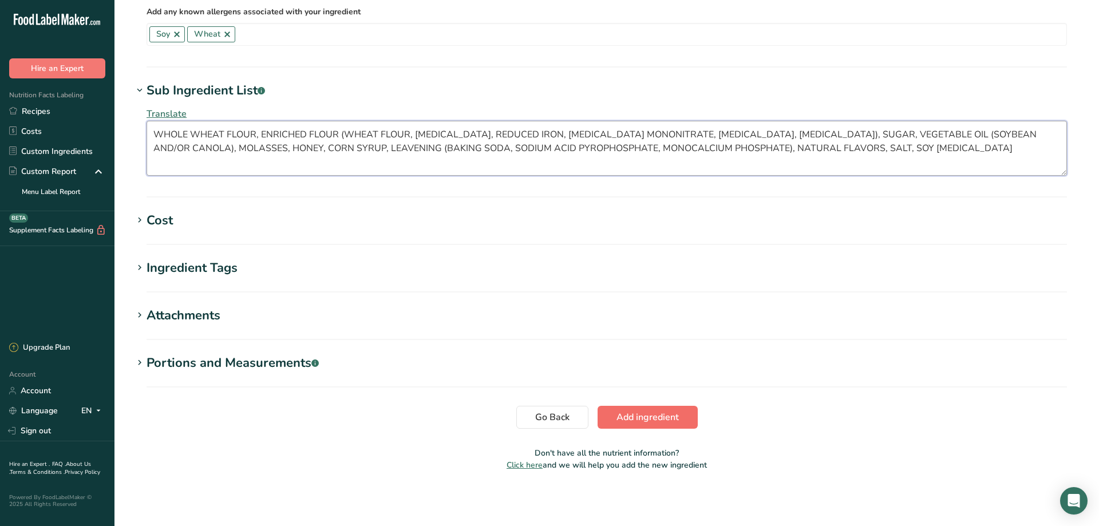
type textarea "WHOLE WHEAT FLOUR, ENRICHED FLOUR (WHEAT FLOUR, [MEDICAL_DATA], REDUCED IRON, […"
click at [667, 418] on span "Add ingredient" at bounding box center [647, 417] width 62 height 14
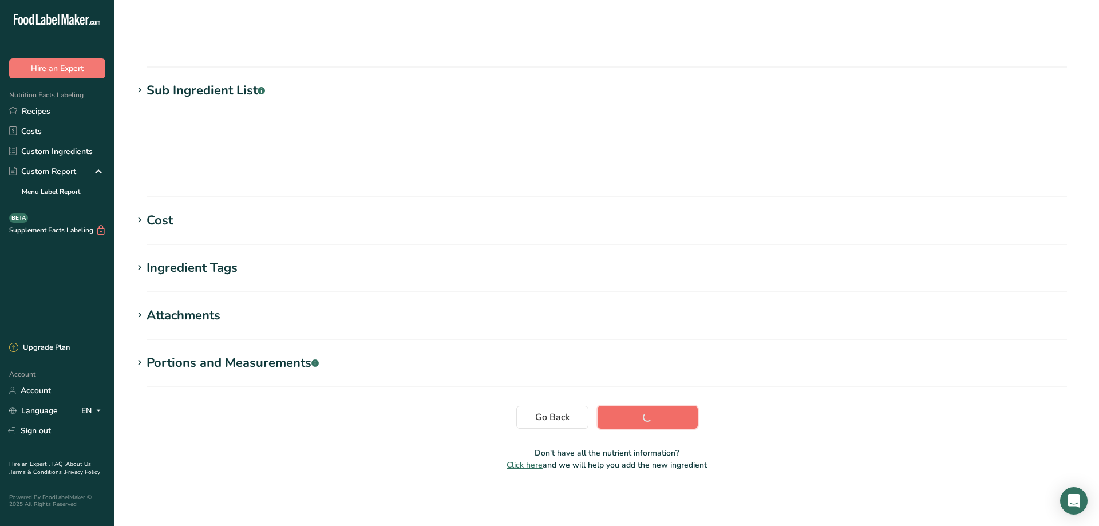
scroll to position [80, 0]
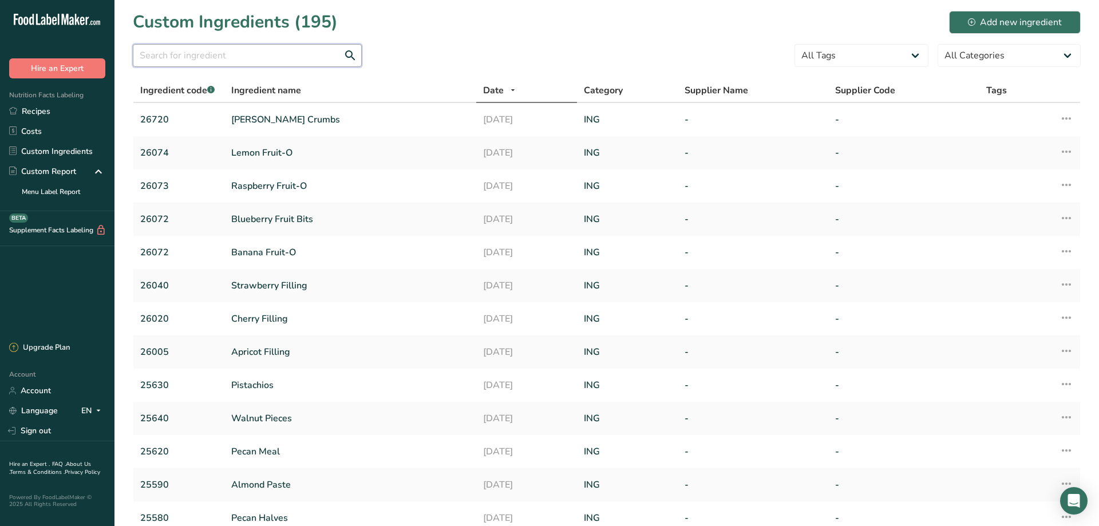
click at [224, 52] on input "text" at bounding box center [247, 55] width 229 height 23
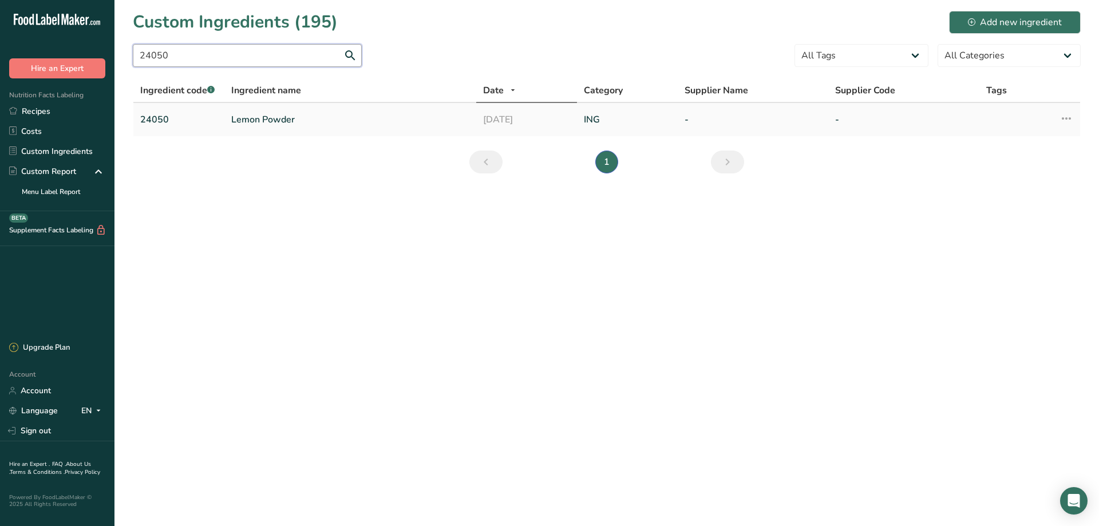
type input "24050"
click at [256, 120] on link "Lemon Powder" at bounding box center [350, 120] width 238 height 14
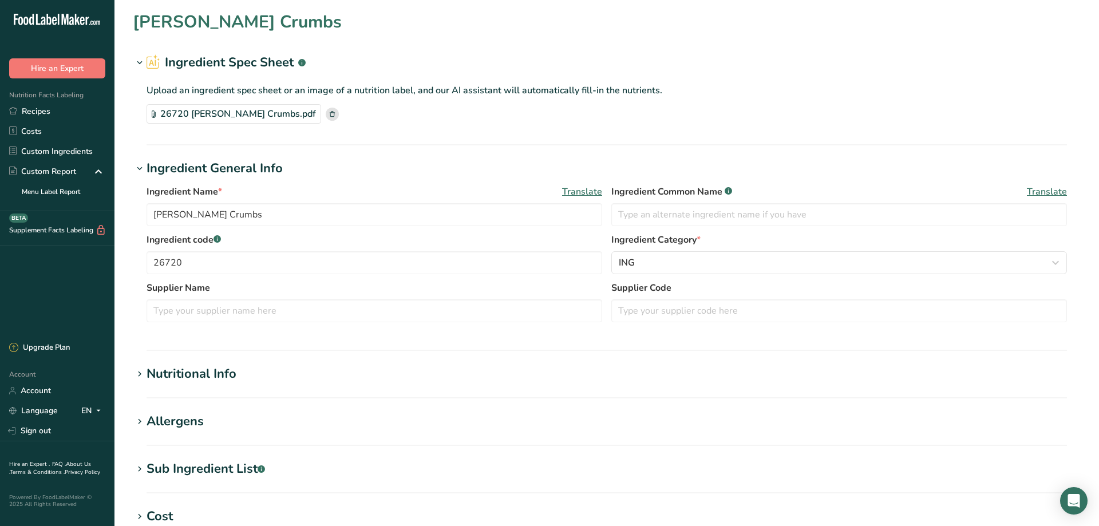
type input "Lemon Powder"
type input "24050"
click at [679, 259] on span "Custom User Ingredient" at bounding box center [669, 263] width 100 height 14
click at [700, 266] on span "Custom User Ingredient" at bounding box center [669, 263] width 100 height 14
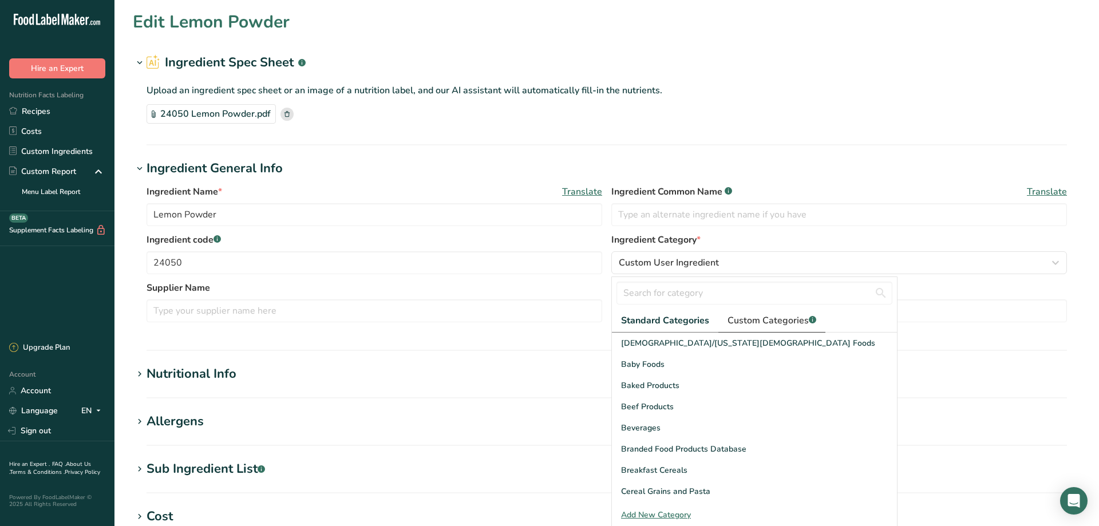
click at [765, 320] on span "Custom Categories .a-a{fill:#347362;}.b-a{fill:#fff;}" at bounding box center [771, 321] width 89 height 14
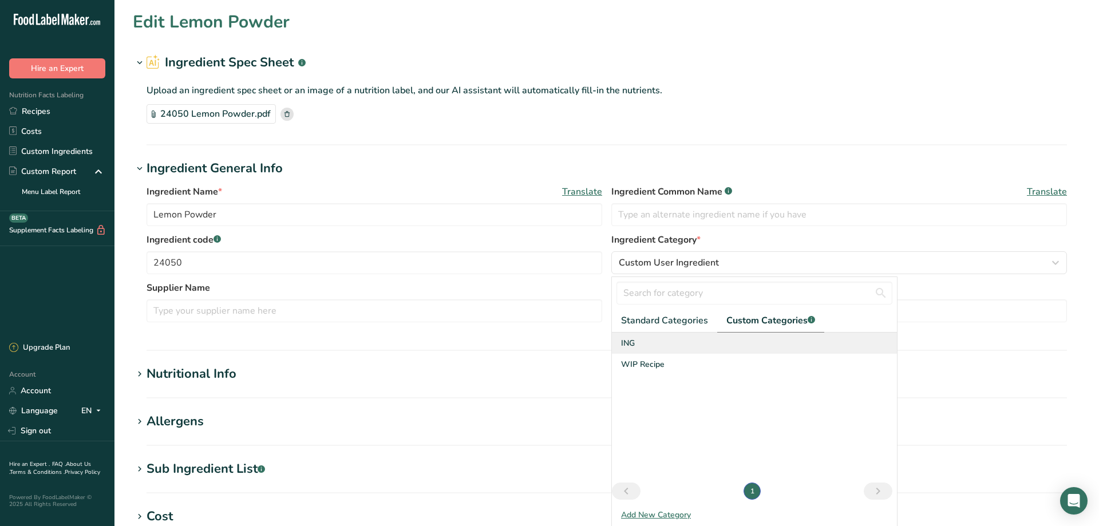
click at [640, 348] on div "ING" at bounding box center [754, 343] width 285 height 21
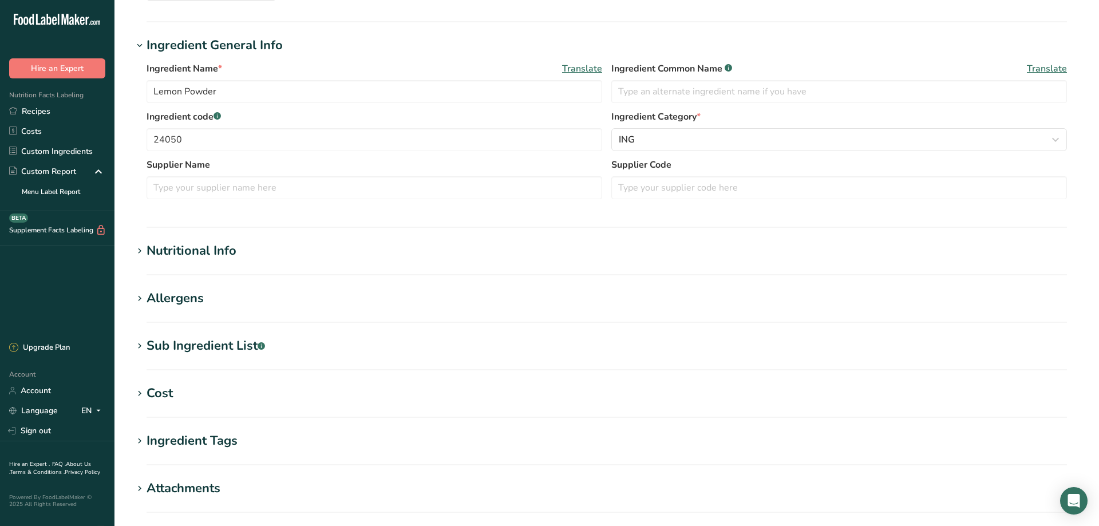
scroll to position [156, 0]
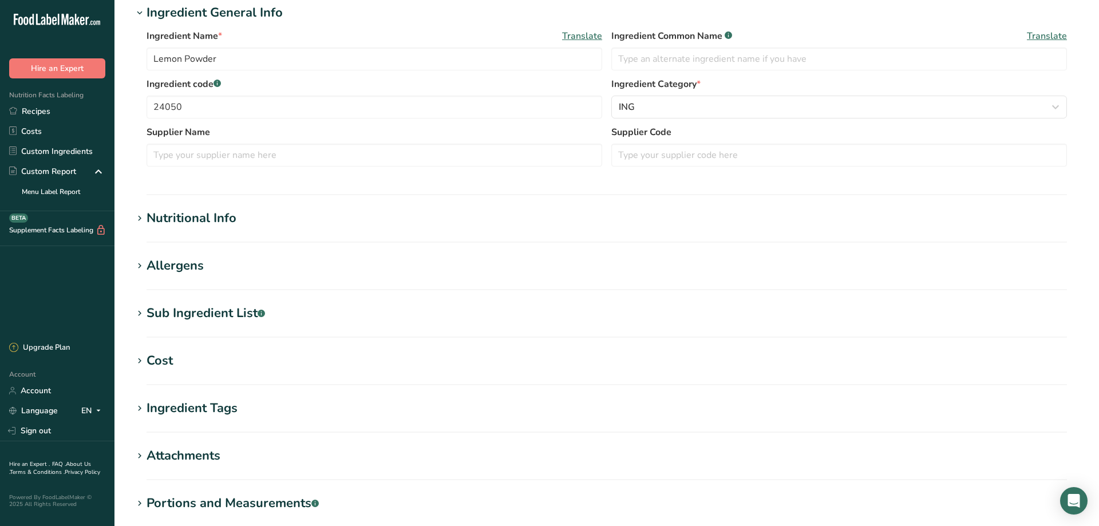
click at [137, 216] on icon at bounding box center [139, 219] width 10 height 16
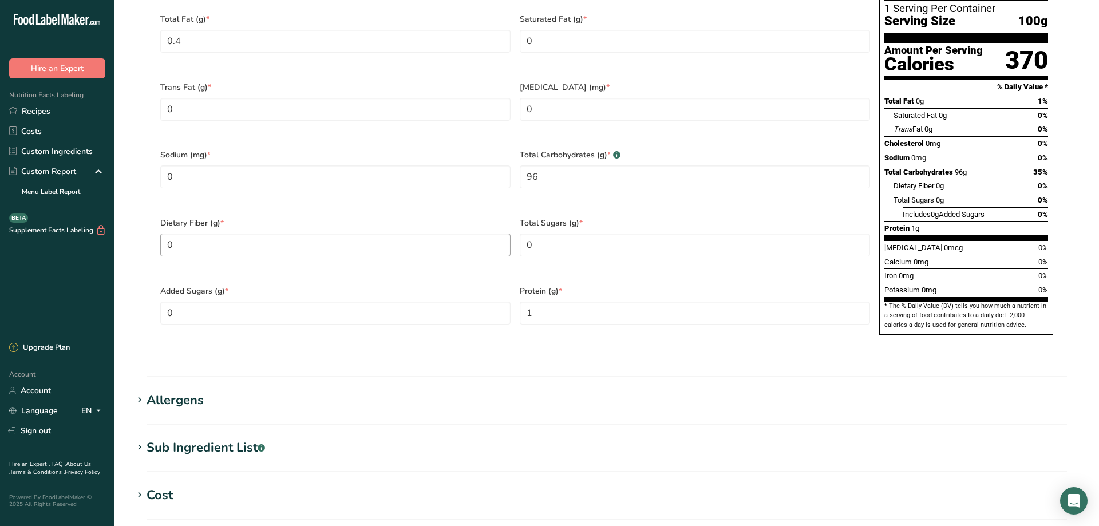
scroll to position [623, 0]
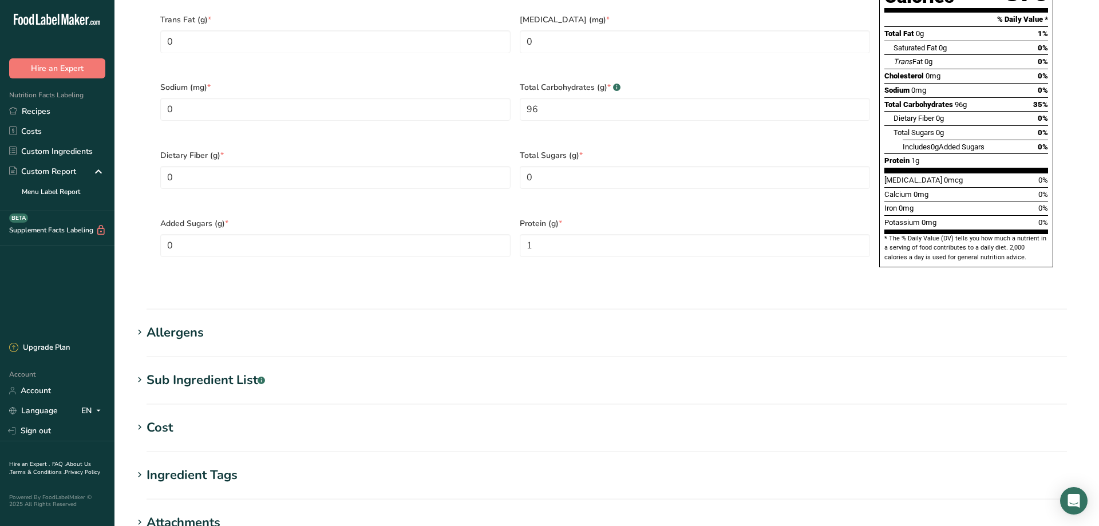
click at [140, 372] on icon at bounding box center [139, 380] width 10 height 16
click at [140, 325] on icon at bounding box center [139, 333] width 10 height 16
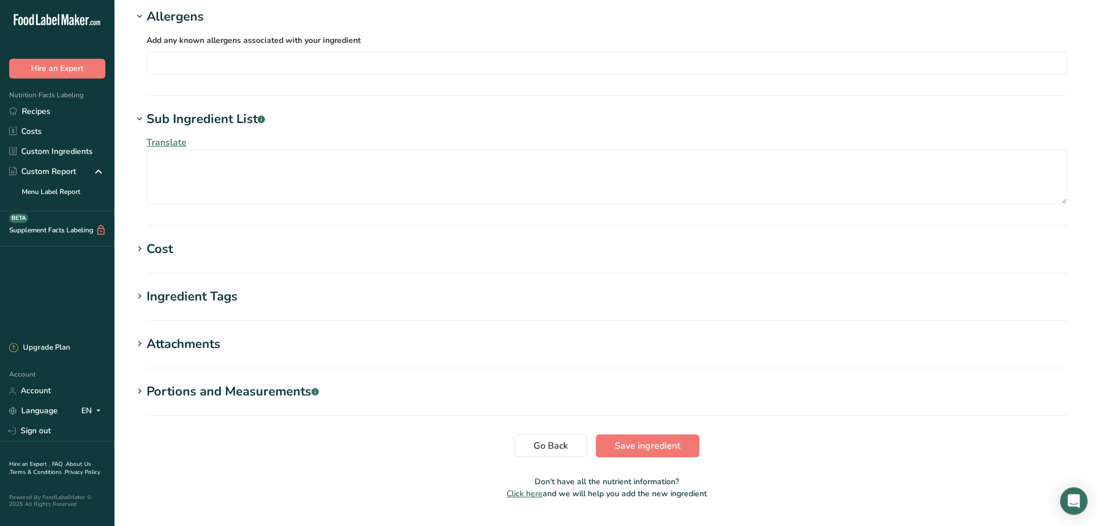
scroll to position [941, 0]
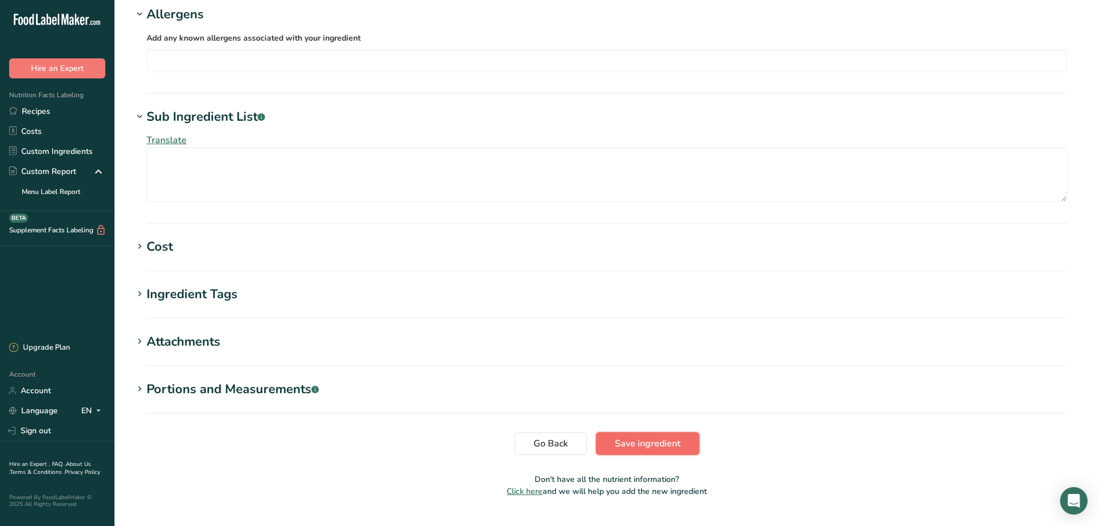
click at [632, 437] on span "Save ingredient" at bounding box center [648, 444] width 66 height 14
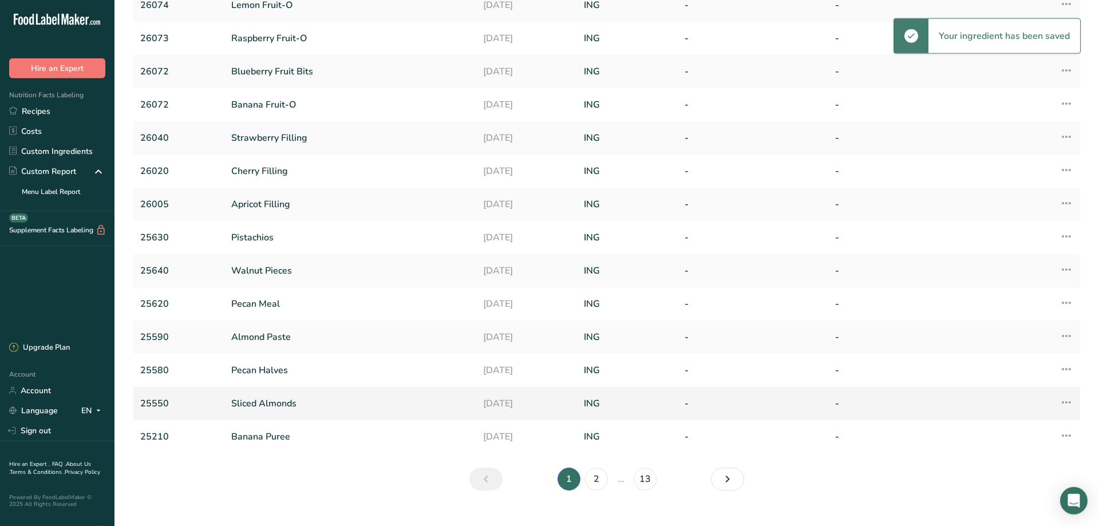
scroll to position [167, 0]
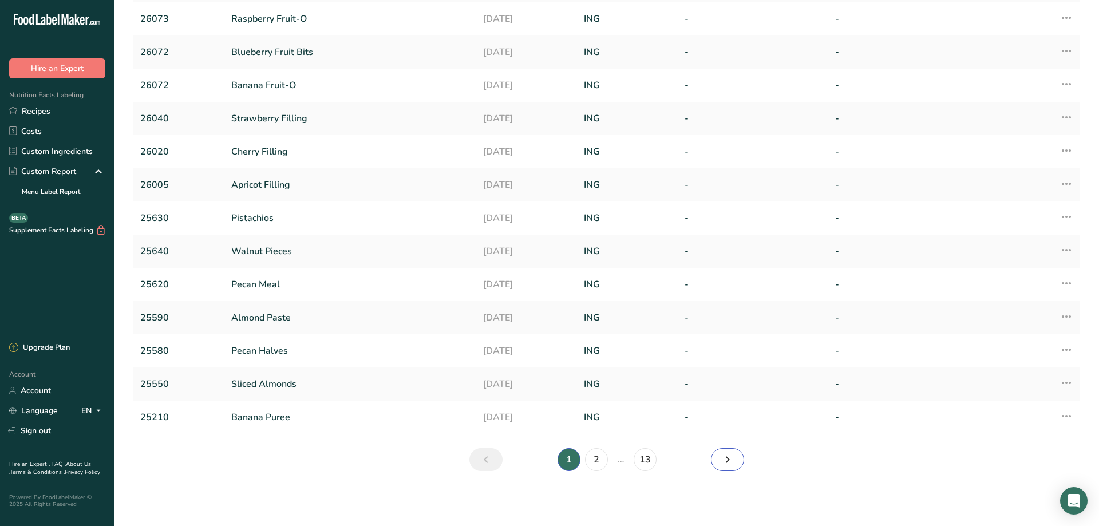
click at [728, 461] on icon "Next" at bounding box center [728, 459] width 14 height 21
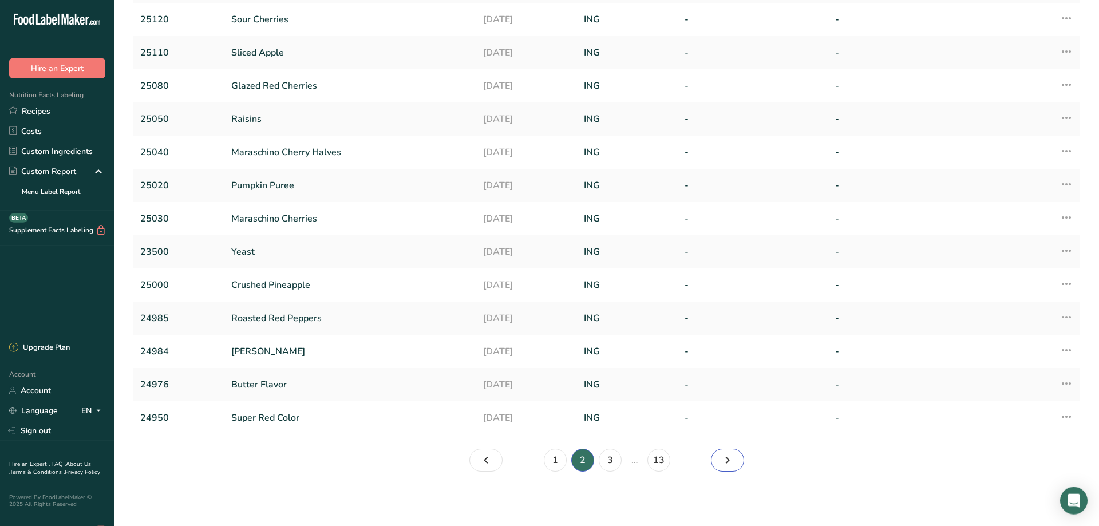
scroll to position [167, 0]
click at [721, 462] on icon "Page 3." at bounding box center [728, 459] width 14 height 21
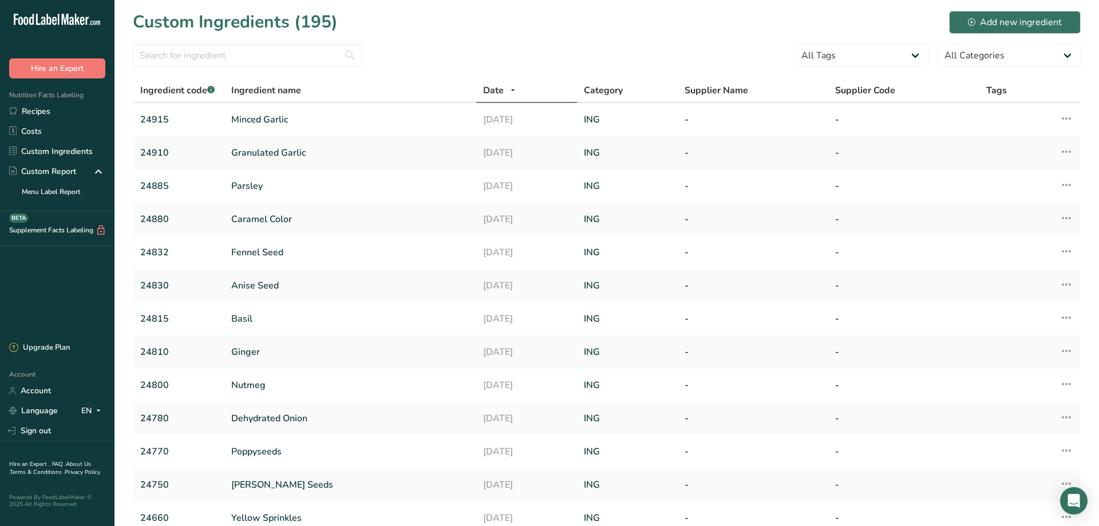
scroll to position [167, 0]
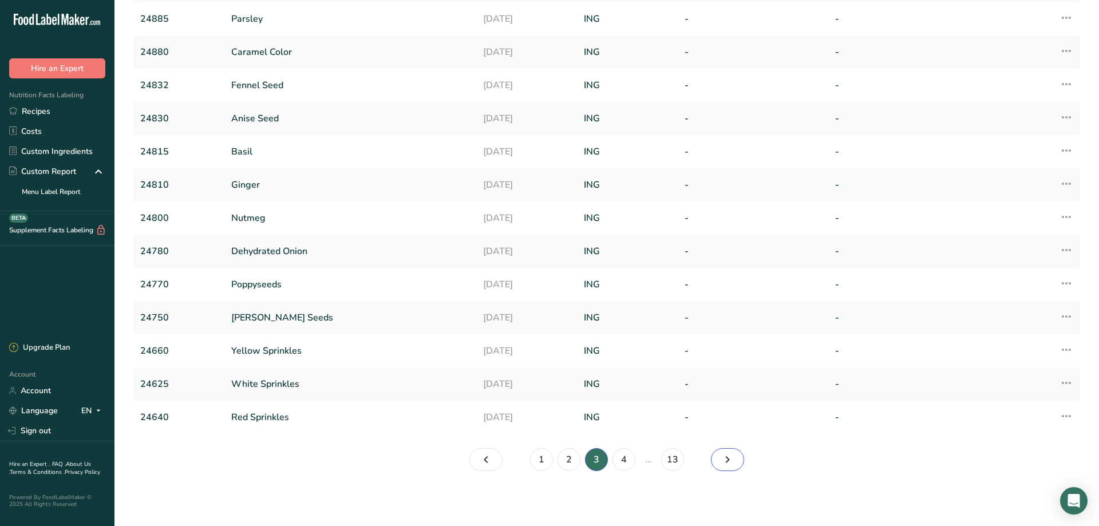
click at [731, 462] on icon "Page 4." at bounding box center [728, 459] width 14 height 21
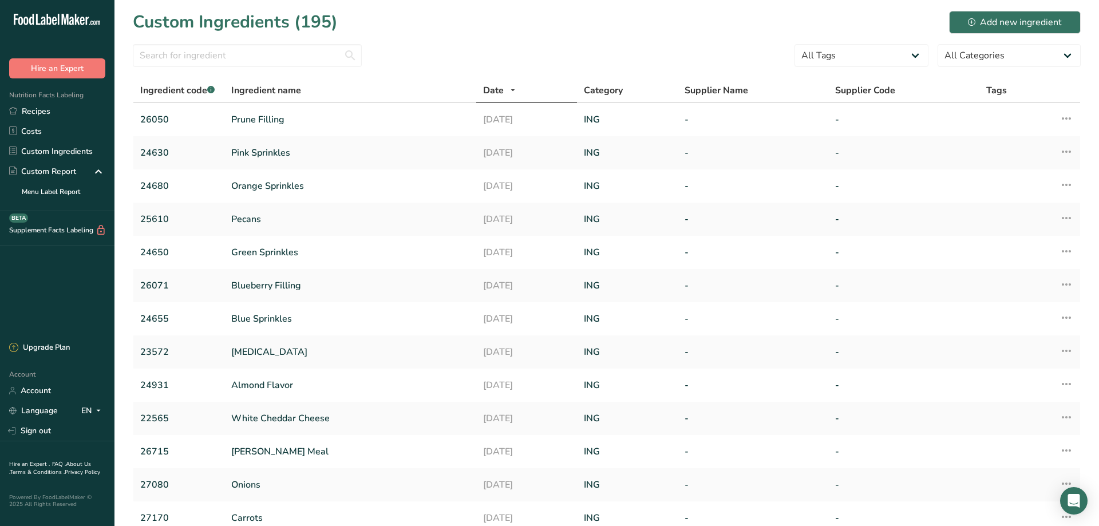
scroll to position [167, 0]
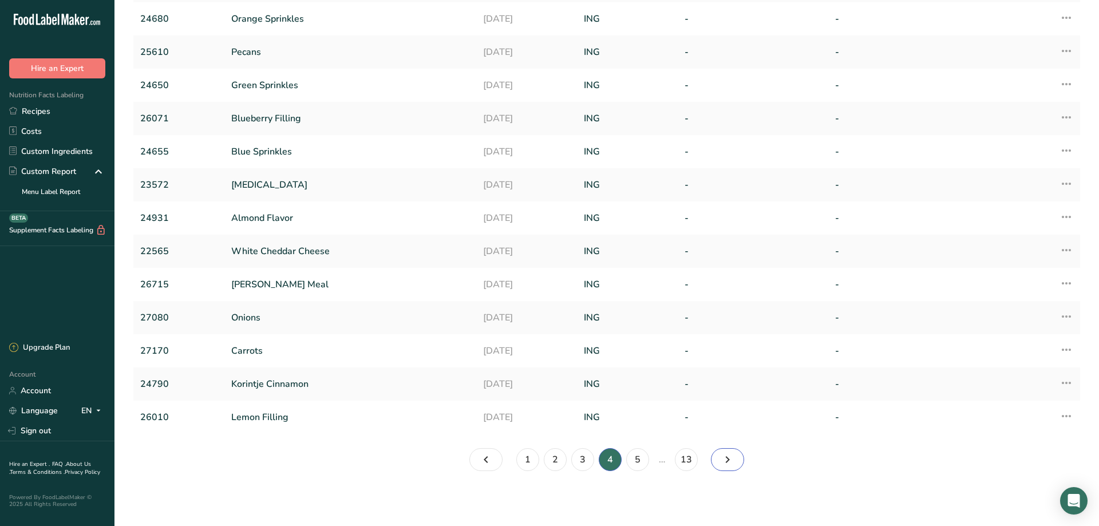
click at [726, 460] on icon "Page 5." at bounding box center [728, 459] width 14 height 21
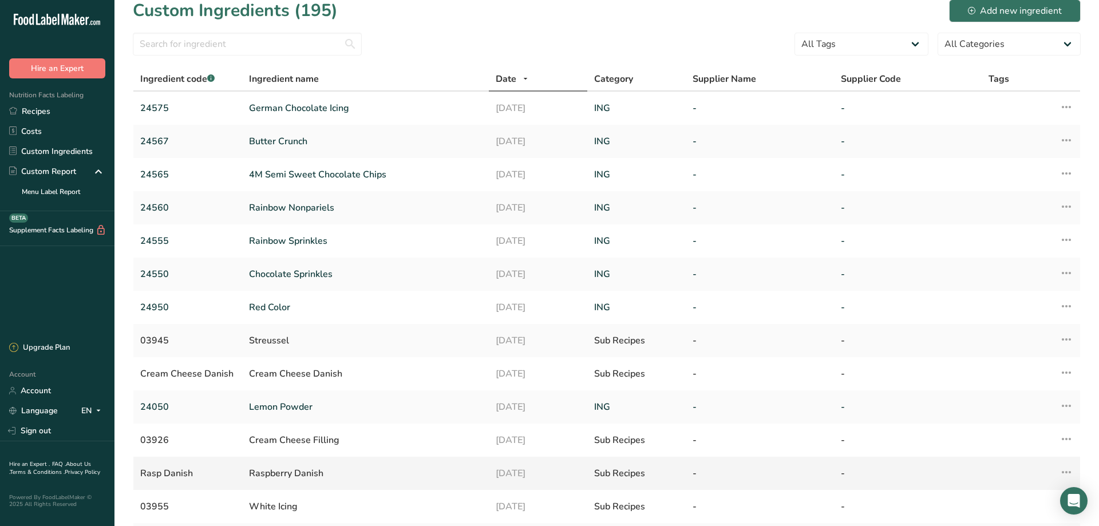
scroll to position [167, 0]
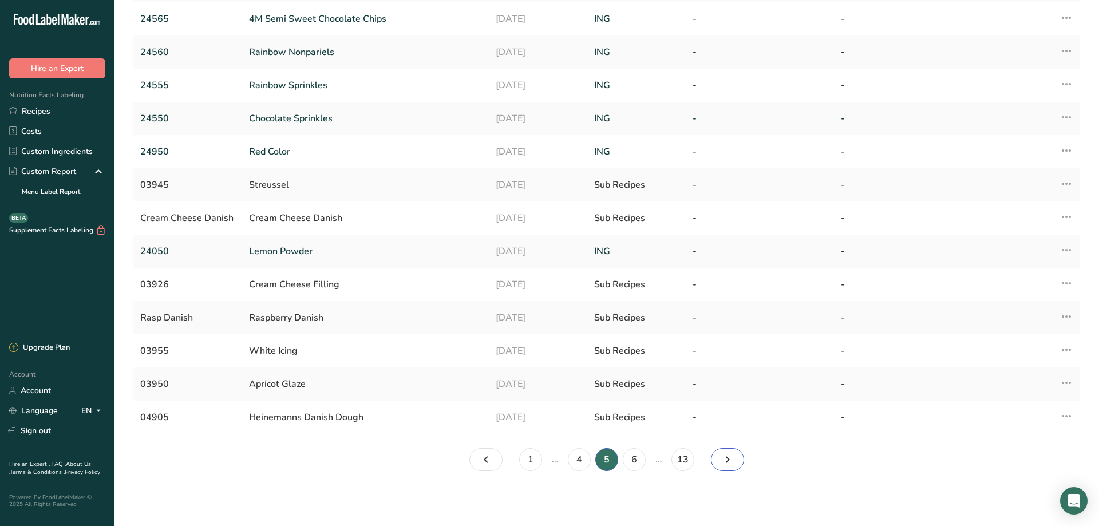
click at [731, 464] on icon "Page 6." at bounding box center [728, 459] width 14 height 21
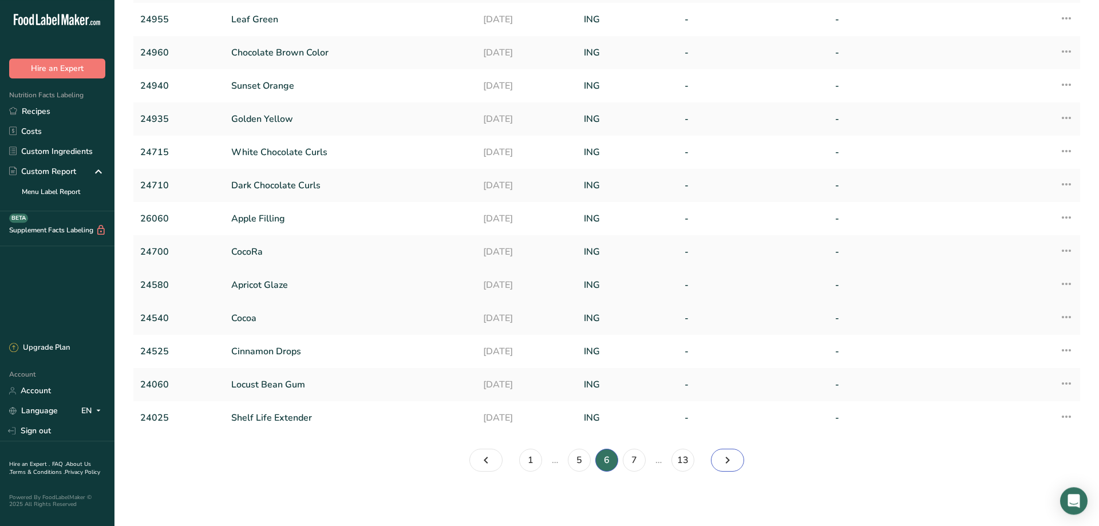
scroll to position [167, 0]
click at [730, 463] on icon "Page 7." at bounding box center [728, 459] width 14 height 21
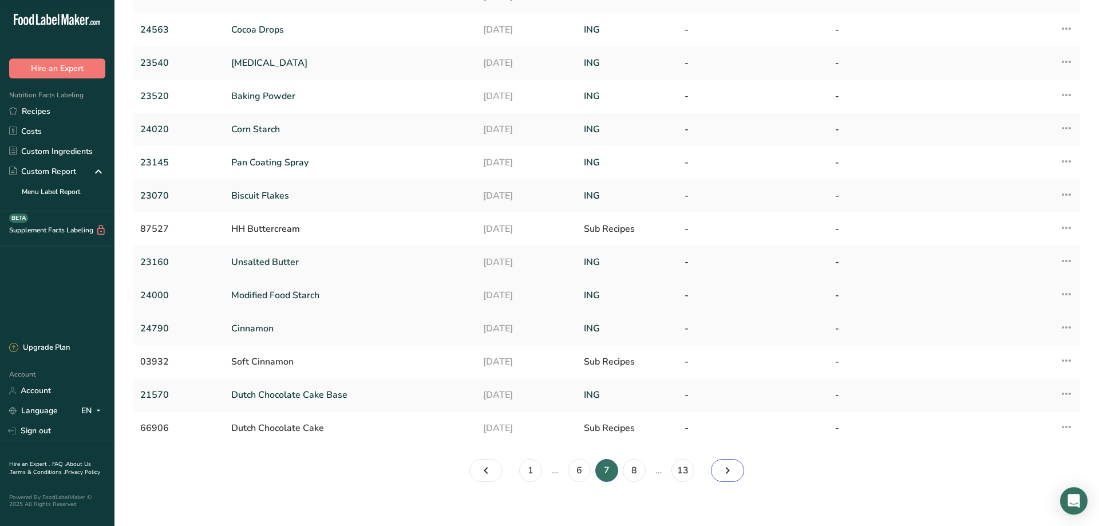
scroll to position [167, 0]
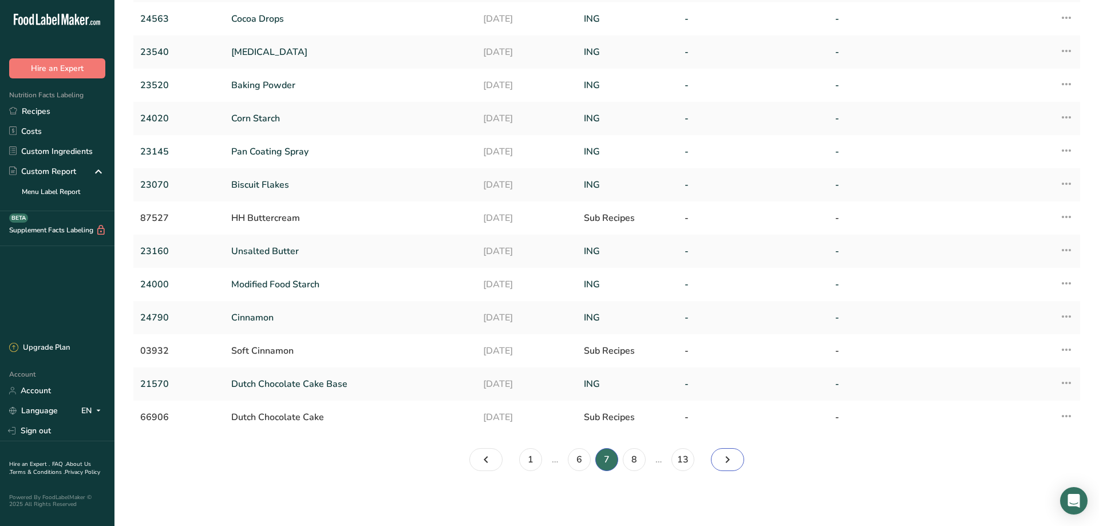
click at [730, 464] on icon "Page 8." at bounding box center [728, 459] width 14 height 21
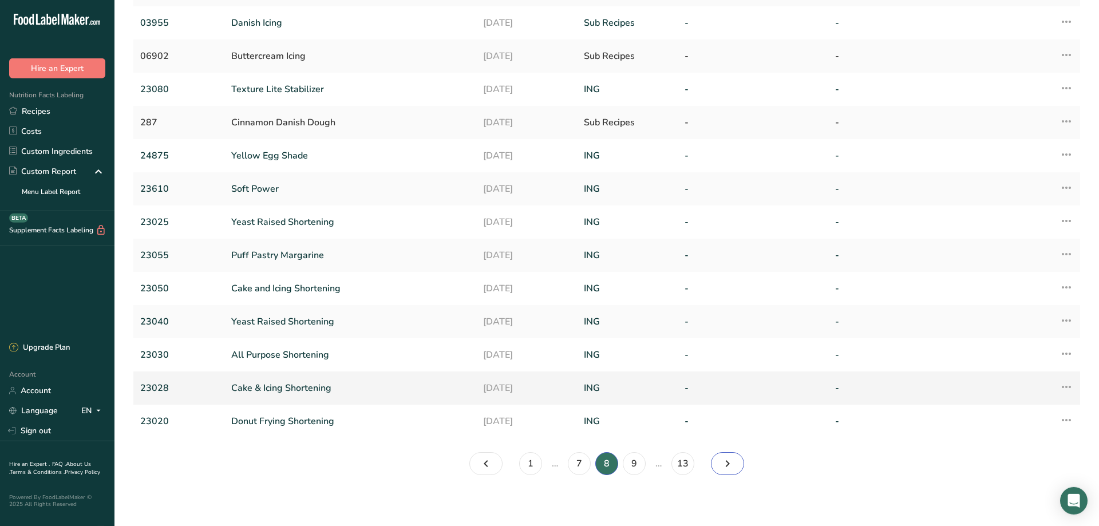
scroll to position [167, 0]
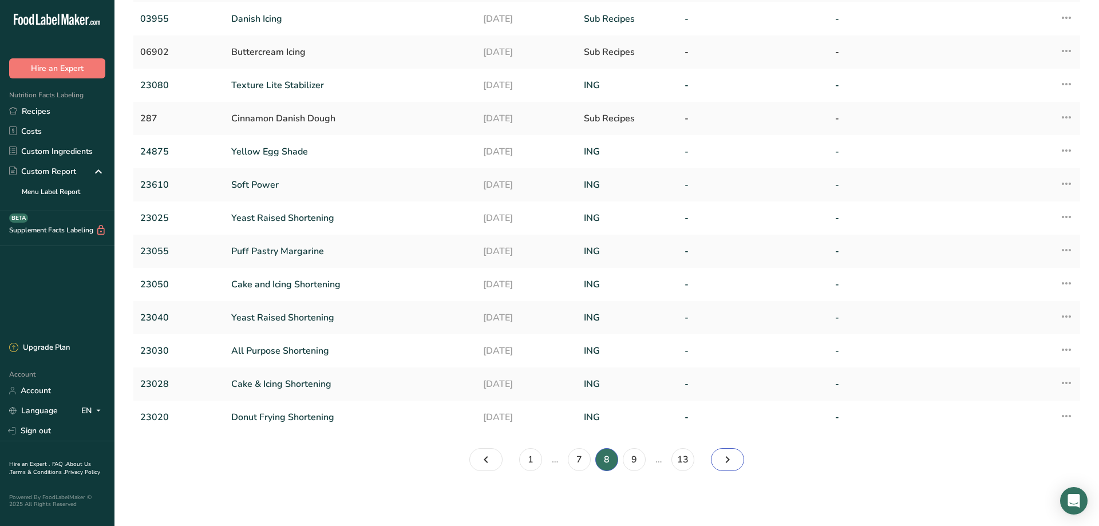
click at [732, 461] on icon "Page 9." at bounding box center [728, 459] width 14 height 21
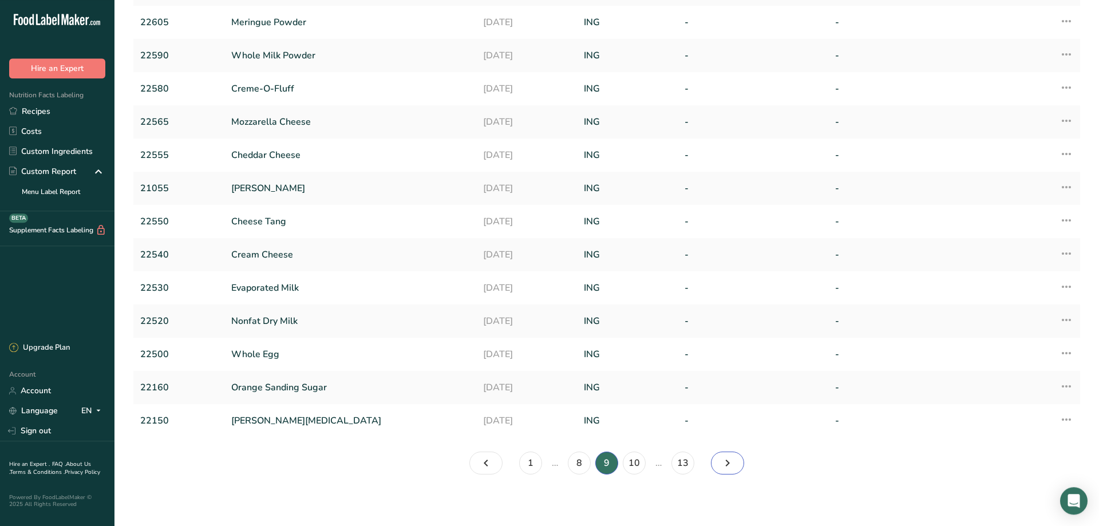
scroll to position [167, 0]
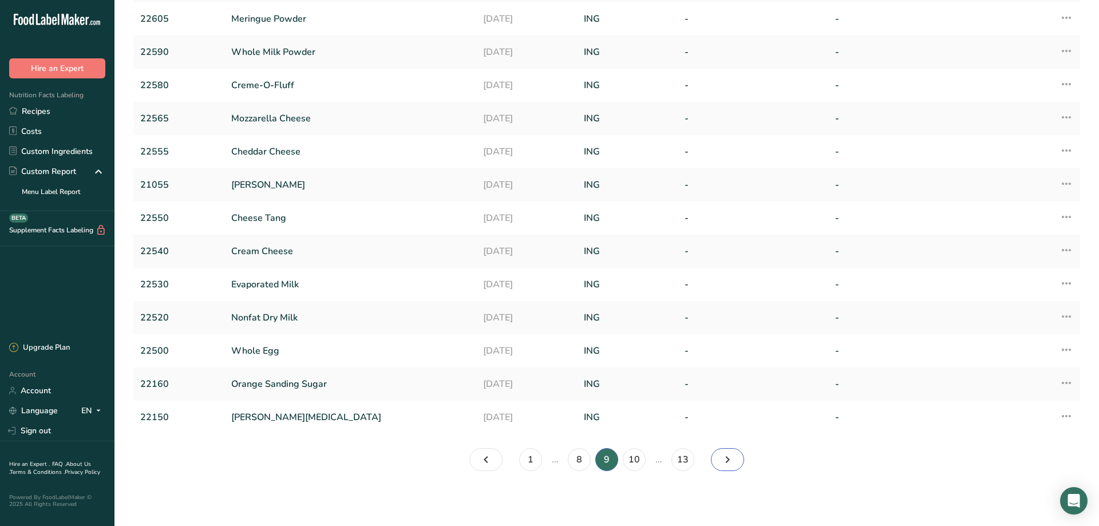
click at [731, 461] on icon "Page 10." at bounding box center [728, 459] width 14 height 21
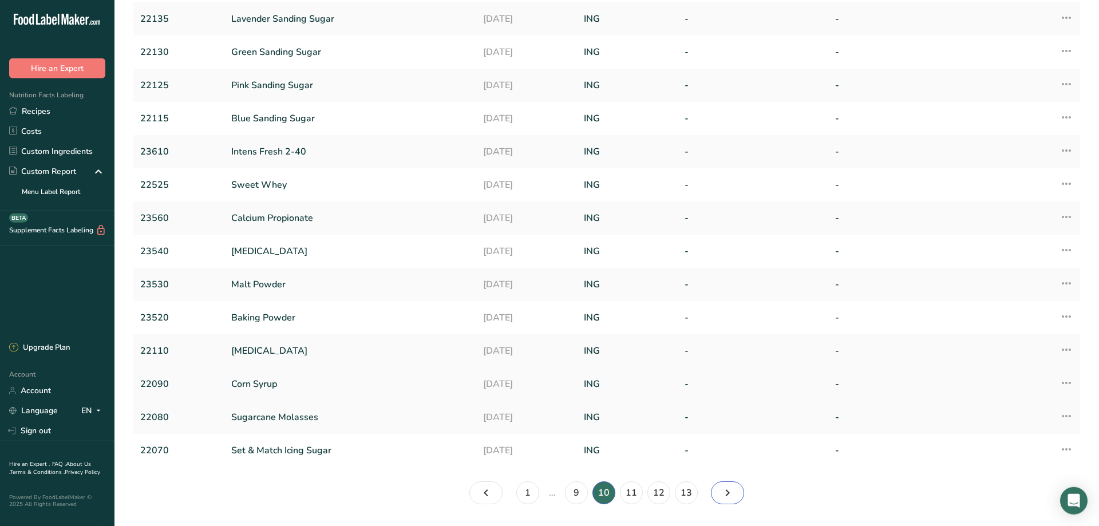
scroll to position [167, 0]
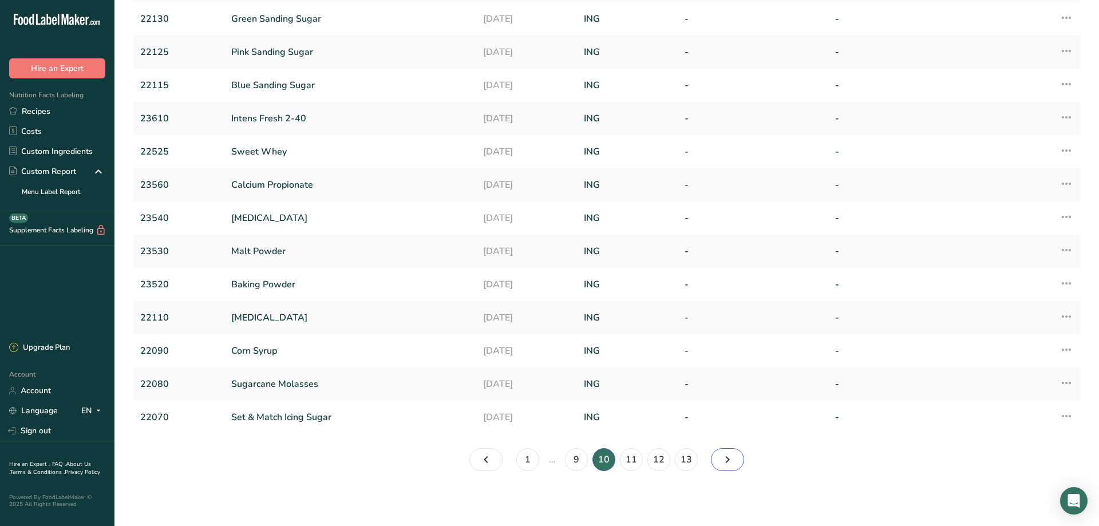
click at [731, 460] on icon "Page 11." at bounding box center [728, 459] width 14 height 21
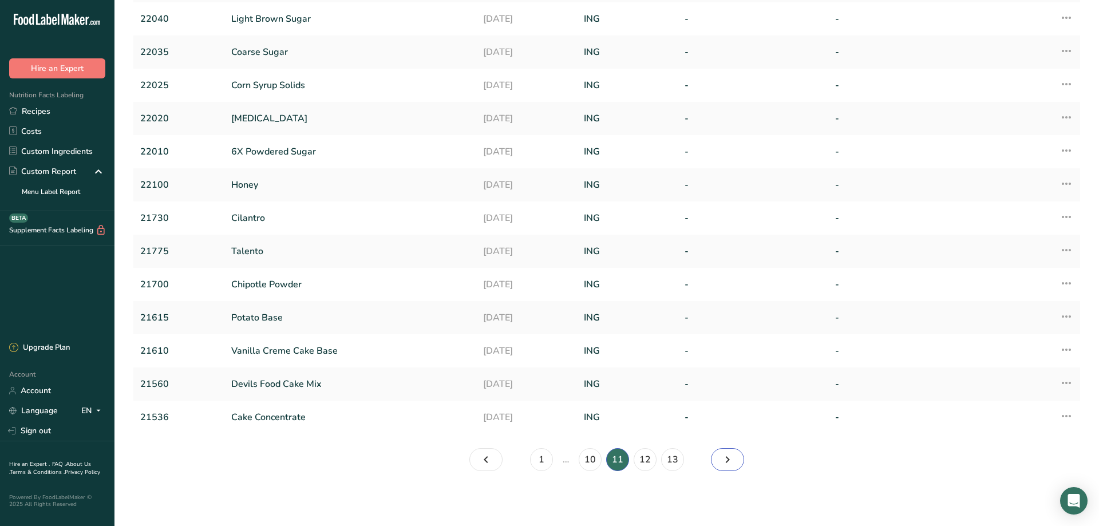
click at [731, 465] on icon "Page 12." at bounding box center [728, 459] width 14 height 21
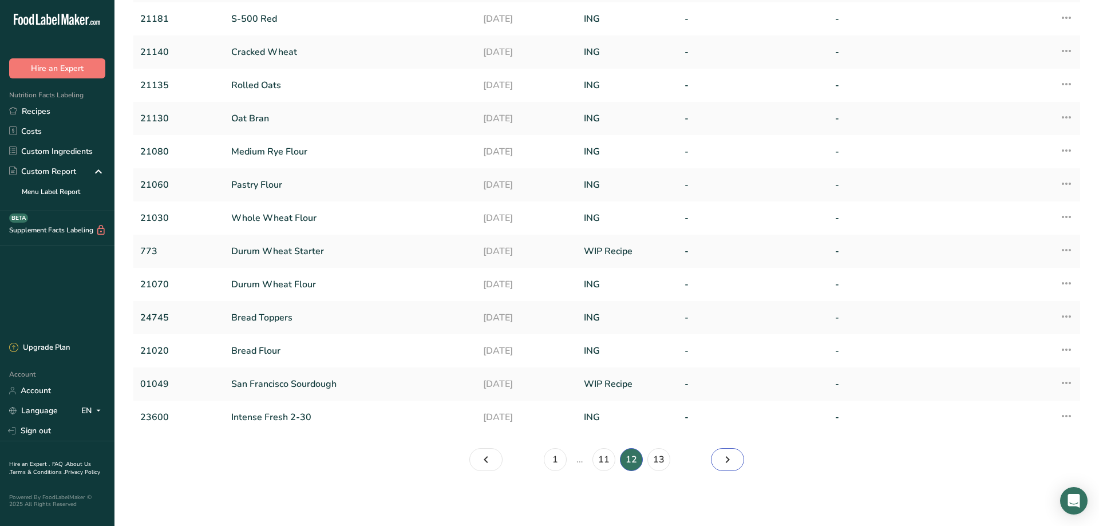
click at [733, 460] on icon "Page 13." at bounding box center [728, 459] width 14 height 21
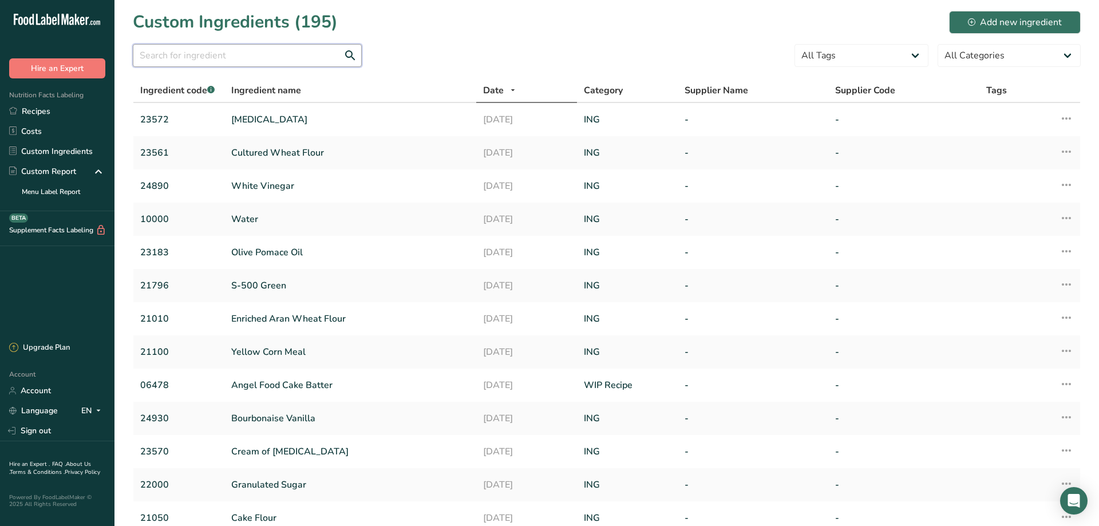
click at [176, 50] on input "text" at bounding box center [247, 55] width 229 height 23
type input "25105"
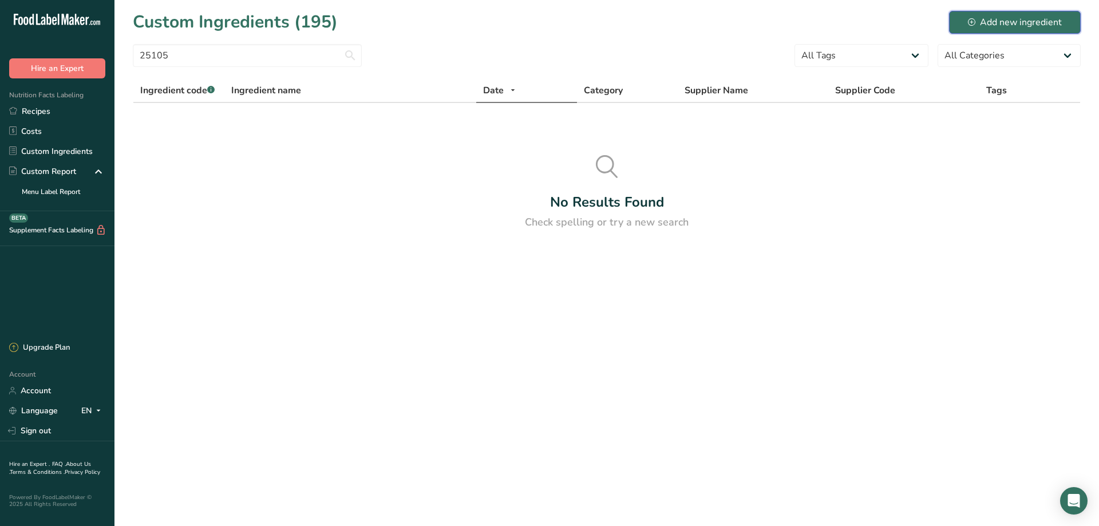
click at [1020, 22] on div "Add new ingredient" at bounding box center [1015, 22] width 94 height 14
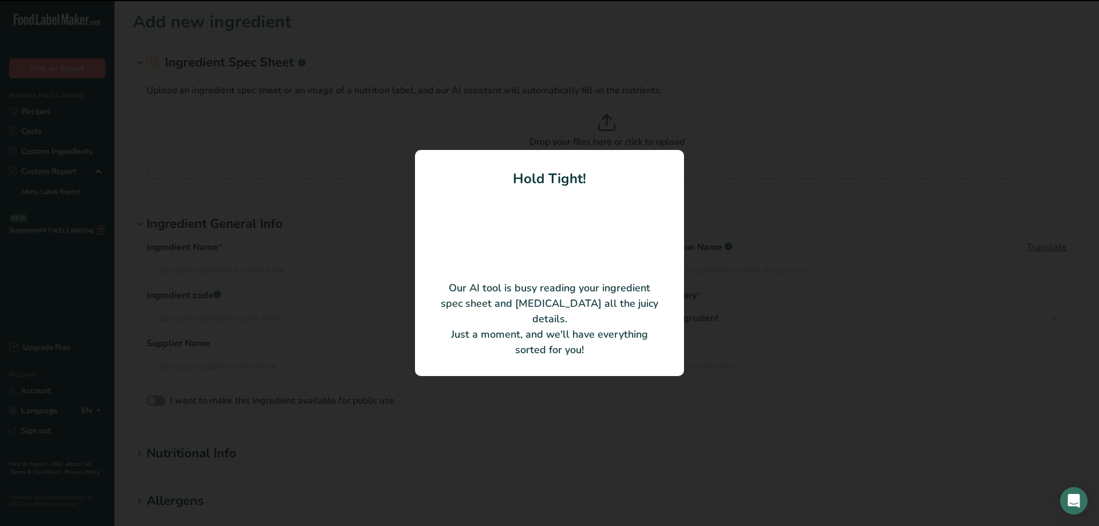
type input "Hot Cross Bun Mix"
type input "25105 121123"
type input "Bakemark"
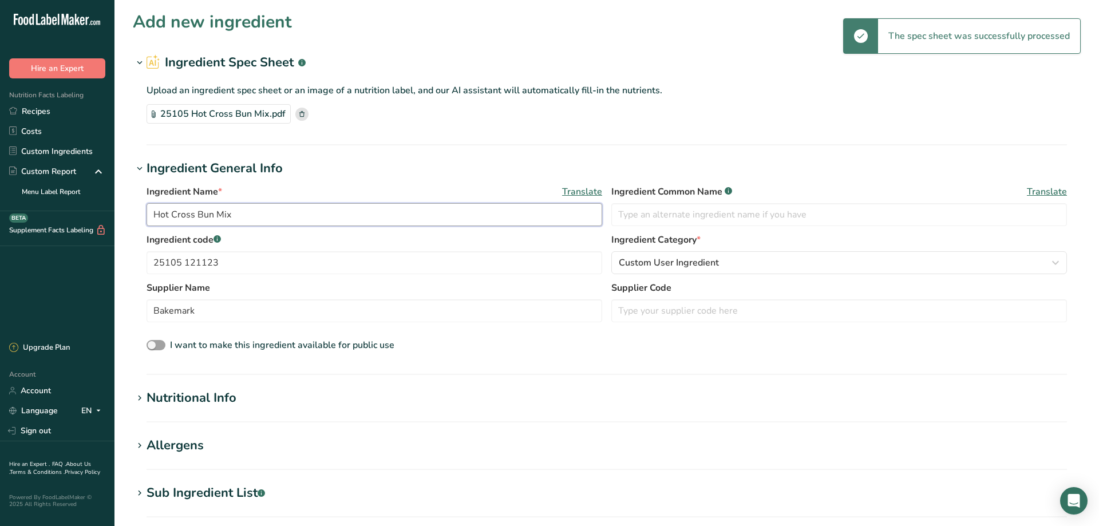
click at [284, 217] on input "Hot Cross Bun Mix" at bounding box center [375, 214] width 456 height 23
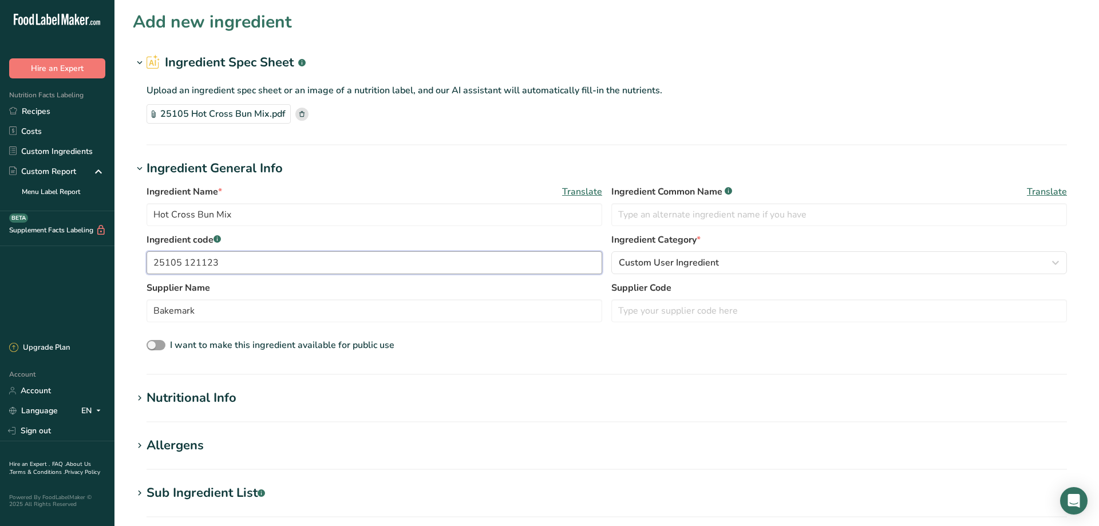
click at [221, 262] on input "25105 121123" at bounding box center [375, 262] width 456 height 23
type input "25105"
click at [674, 261] on span "Custom User Ingredient" at bounding box center [669, 263] width 100 height 14
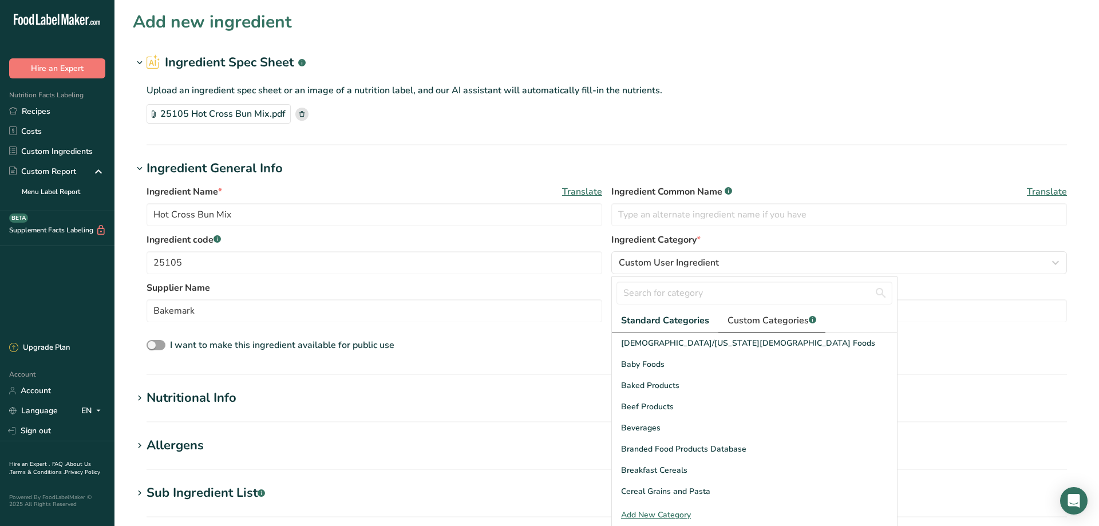
click at [758, 317] on span "Custom Categories .a-a{fill:#347362;}.b-a{fill:#fff;}" at bounding box center [771, 321] width 89 height 14
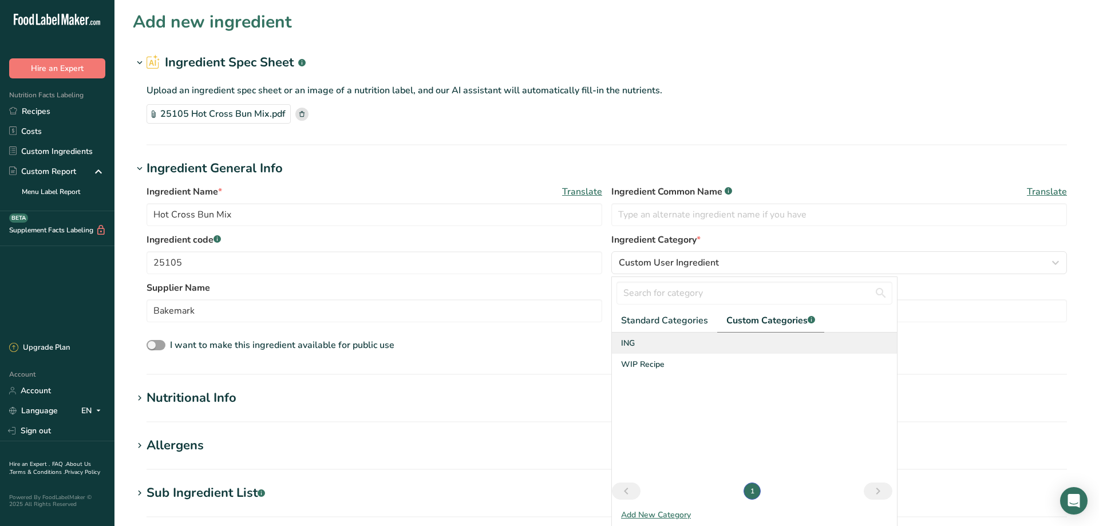
click at [620, 341] on div "ING" at bounding box center [754, 343] width 285 height 21
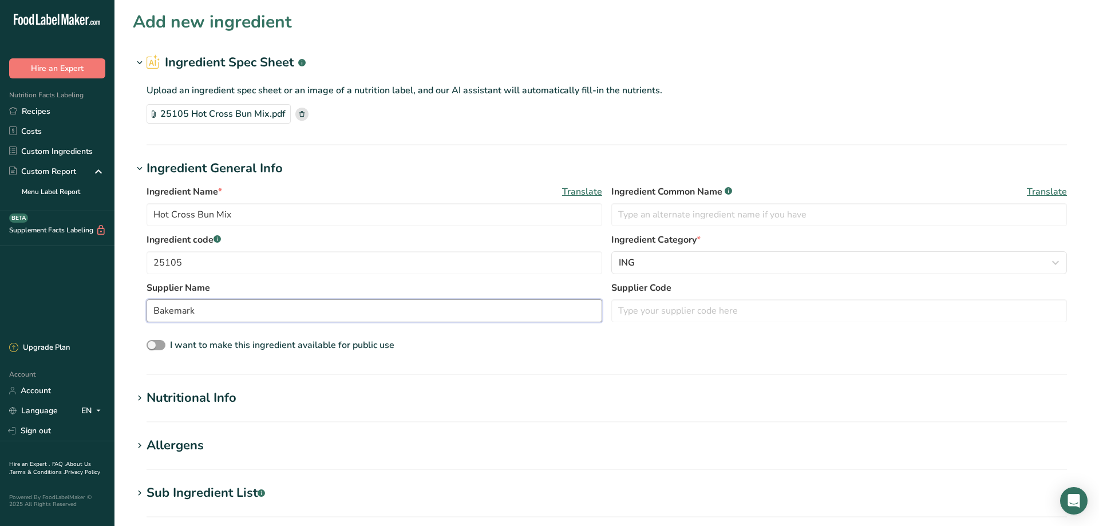
drag, startPoint x: 215, startPoint y: 315, endPoint x: 128, endPoint y: 302, distance: 88.6
click at [147, 302] on input "Bakemark" at bounding box center [375, 310] width 456 height 23
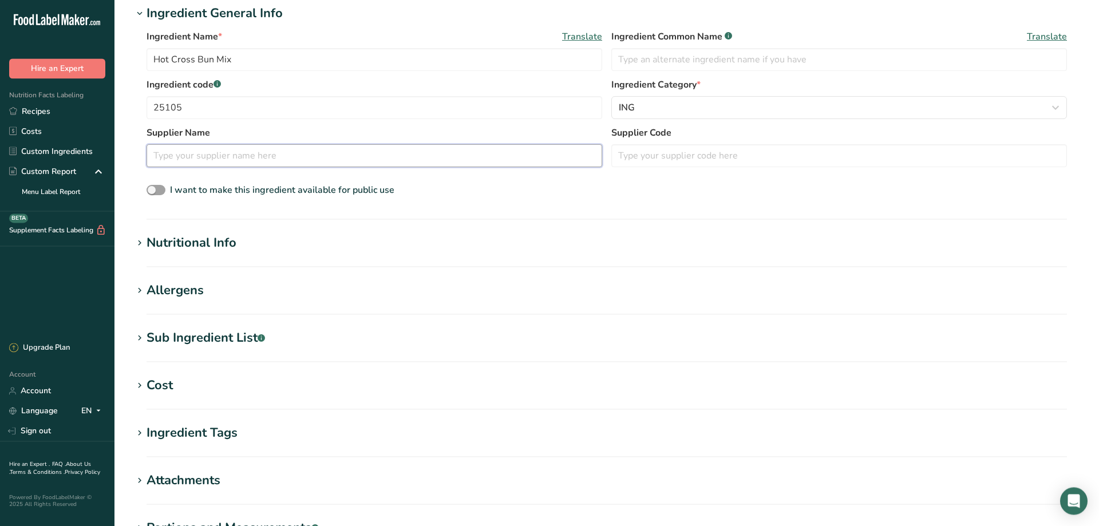
scroll to position [156, 0]
click at [137, 242] on icon at bounding box center [139, 243] width 10 height 16
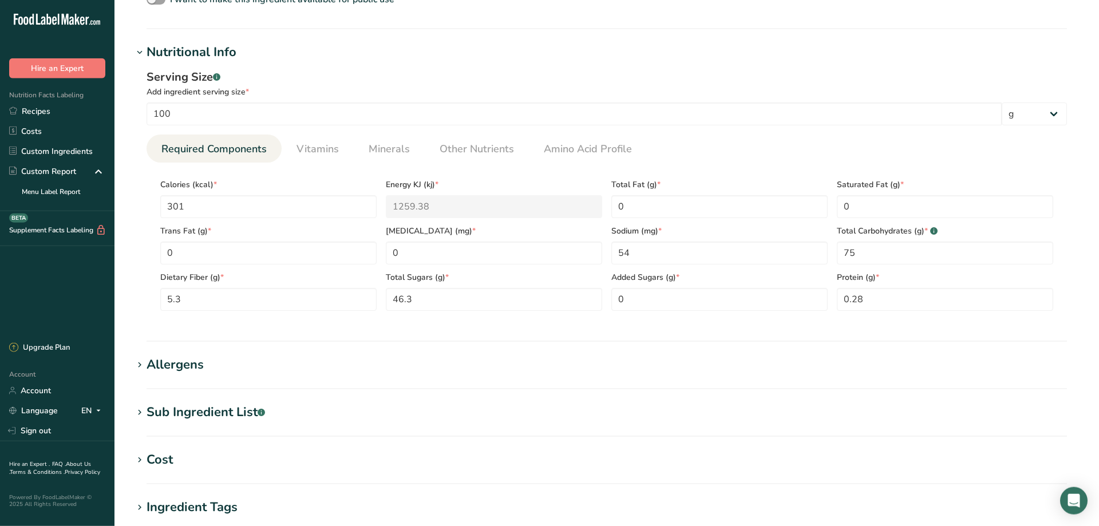
scroll to position [389, 0]
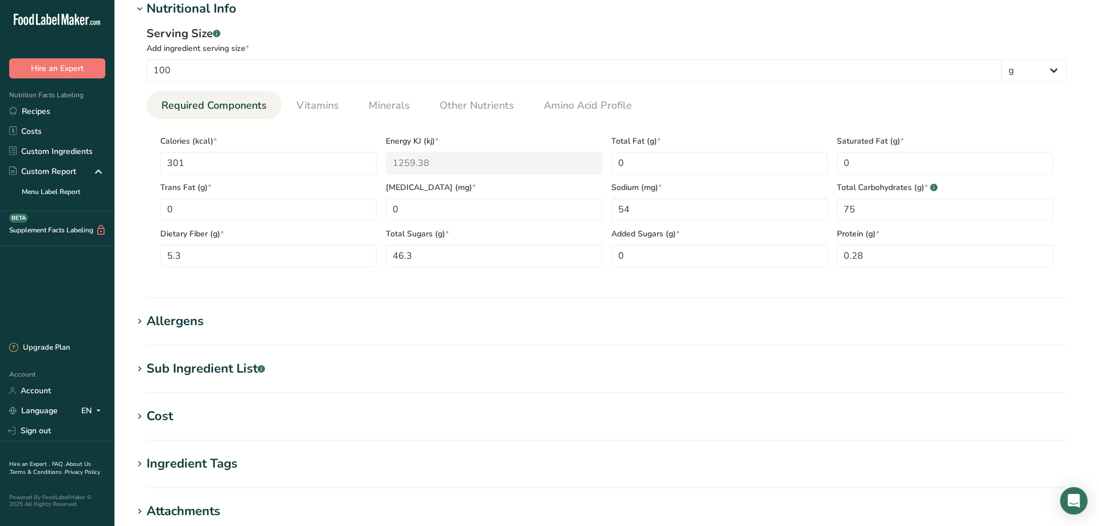
click at [141, 319] on icon at bounding box center [139, 322] width 10 height 16
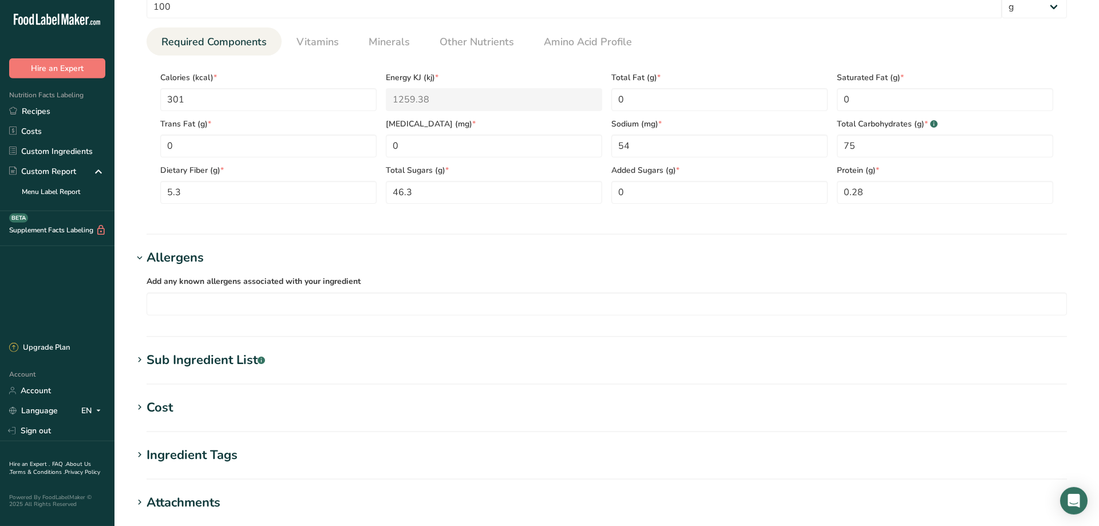
scroll to position [467, 0]
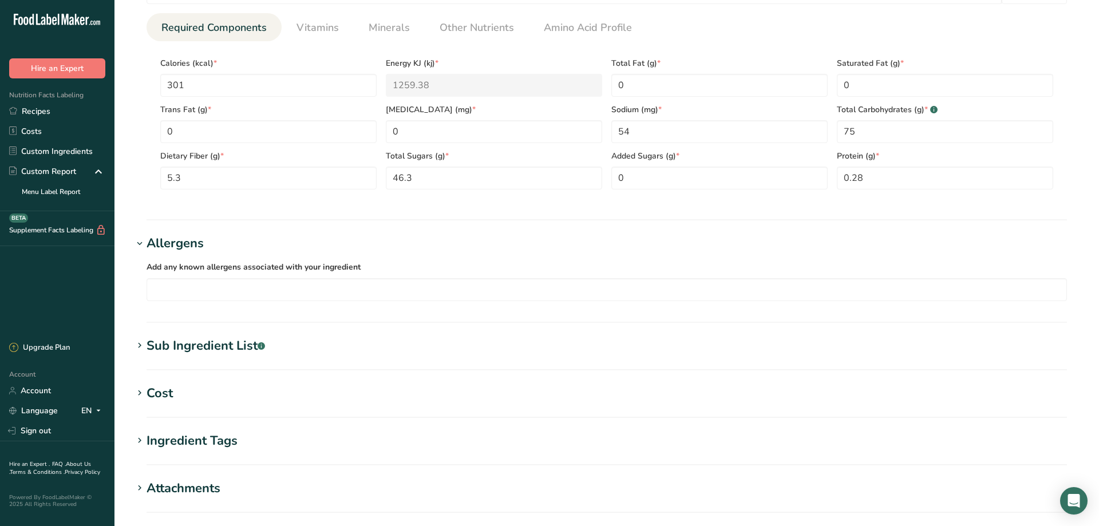
click at [140, 345] on icon at bounding box center [139, 346] width 10 height 16
click at [197, 388] on textarea at bounding box center [607, 403] width 920 height 55
paste textarea "ORANGE PEEL, CORN SYRUP, HIGH FRUCTOSE CORN SYRUP, SUGAR, [MEDICAL_DATA], [MEDI…"
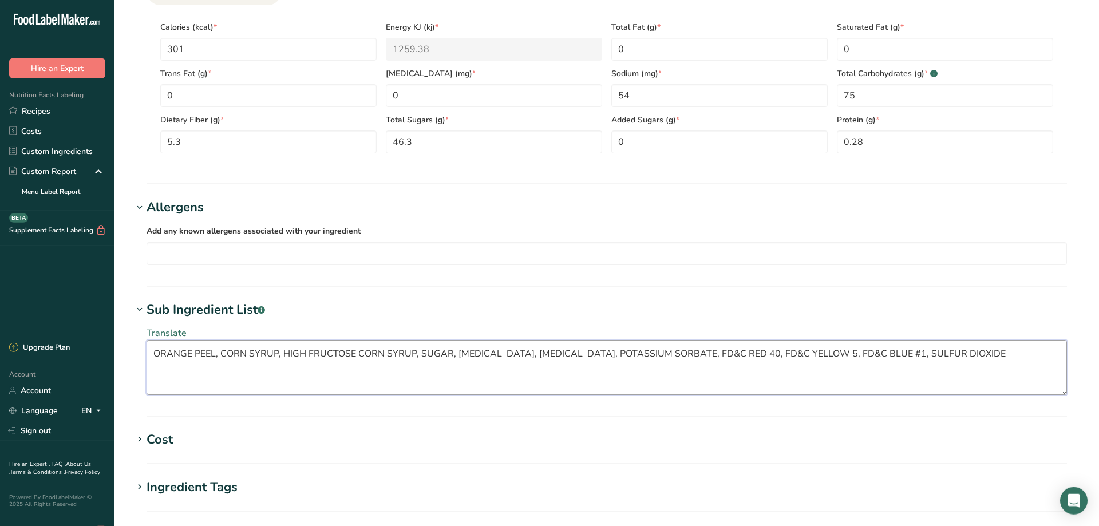
scroll to position [701, 0]
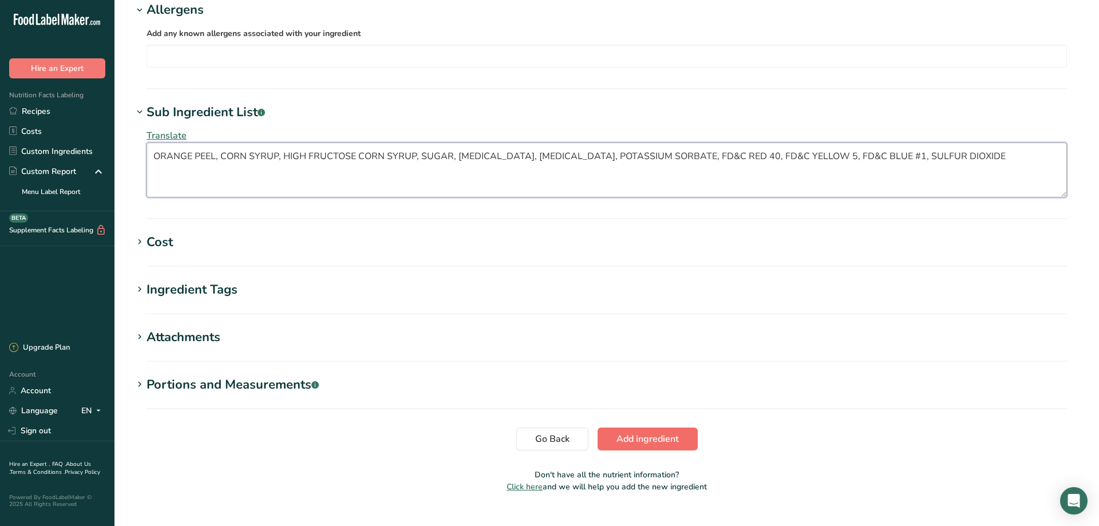
type textarea "ORANGE PEEL, CORN SYRUP, HIGH FRUCTOSE CORN SYRUP, SUGAR, [MEDICAL_DATA], [MEDI…"
click at [644, 442] on span "Add ingredient" at bounding box center [647, 439] width 62 height 14
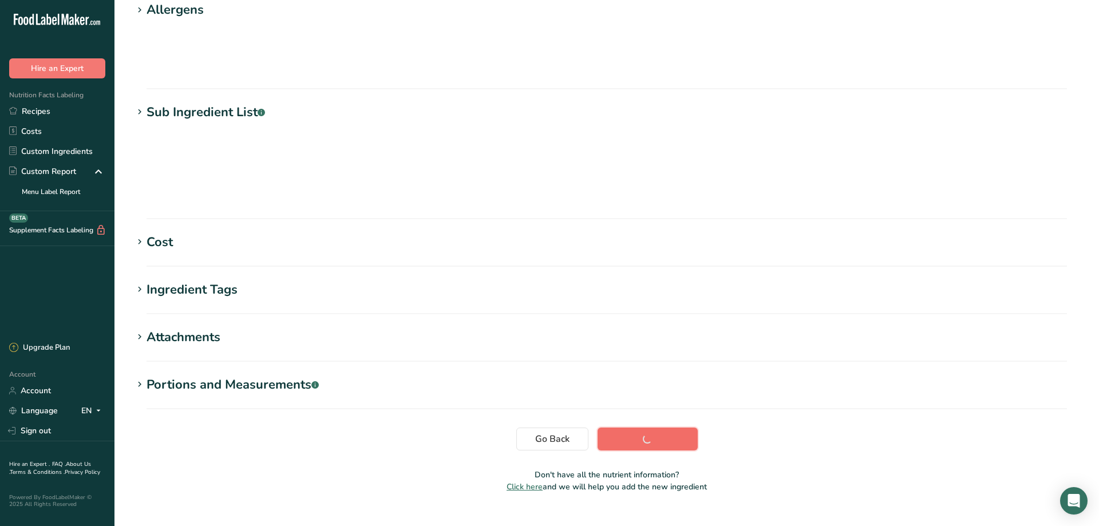
scroll to position [80, 0]
